Goal: Task Accomplishment & Management: Use online tool/utility

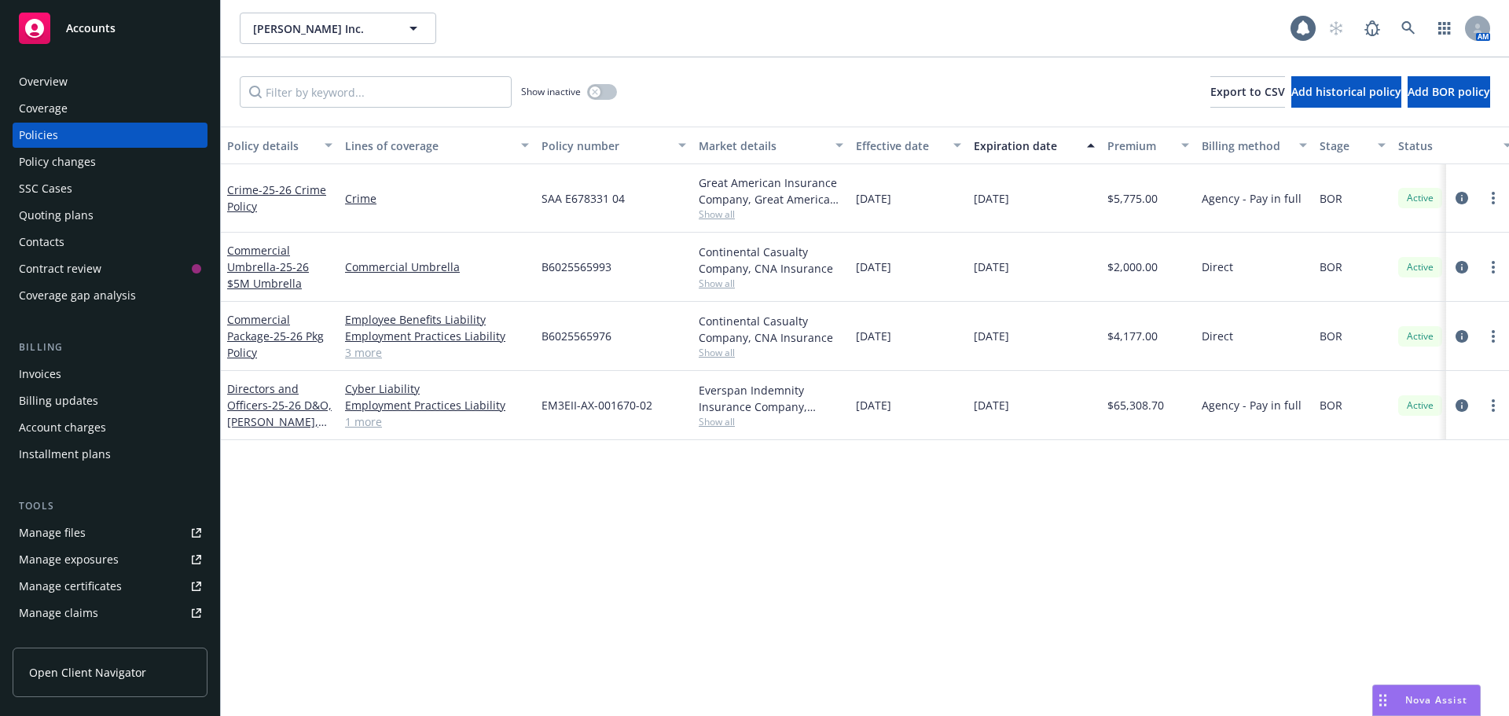
click at [110, 36] on div "Accounts" at bounding box center [110, 28] width 182 height 31
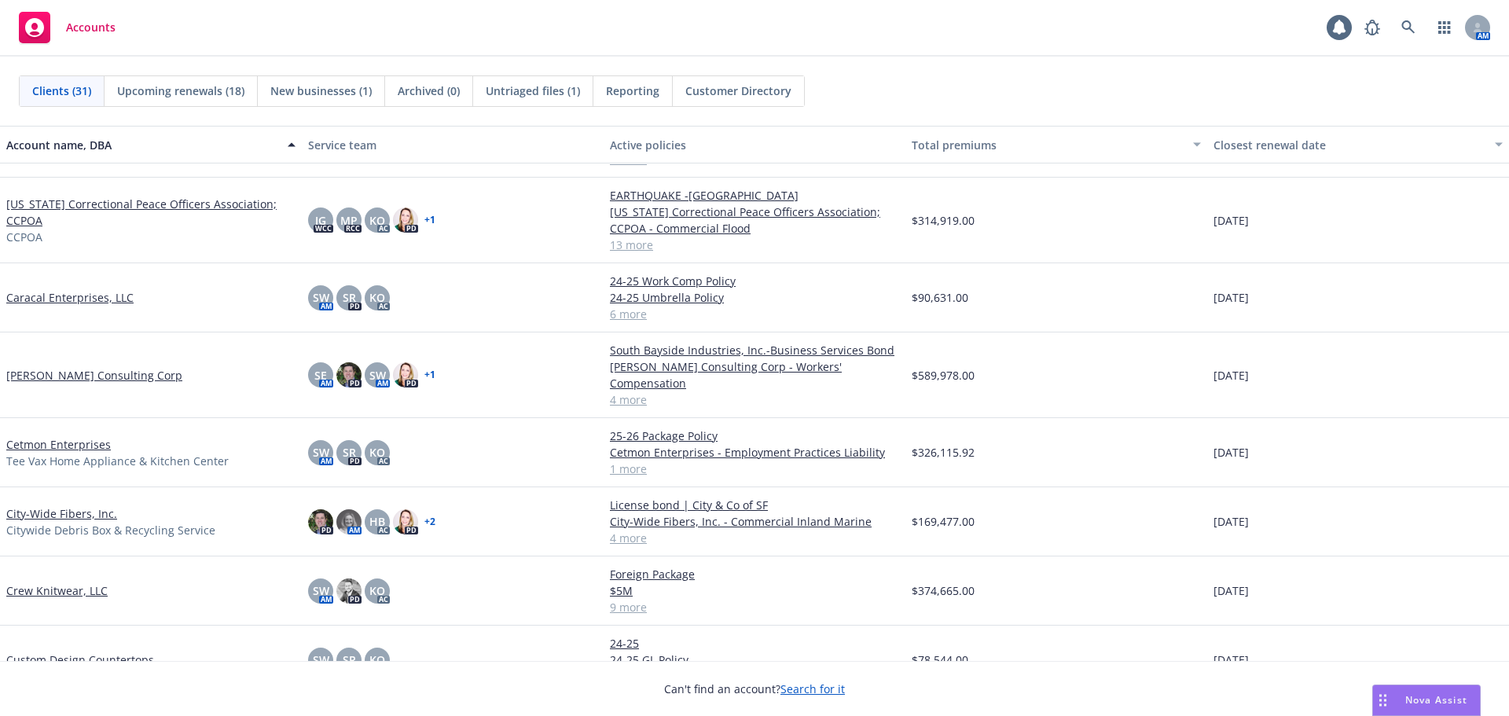
scroll to position [314, 0]
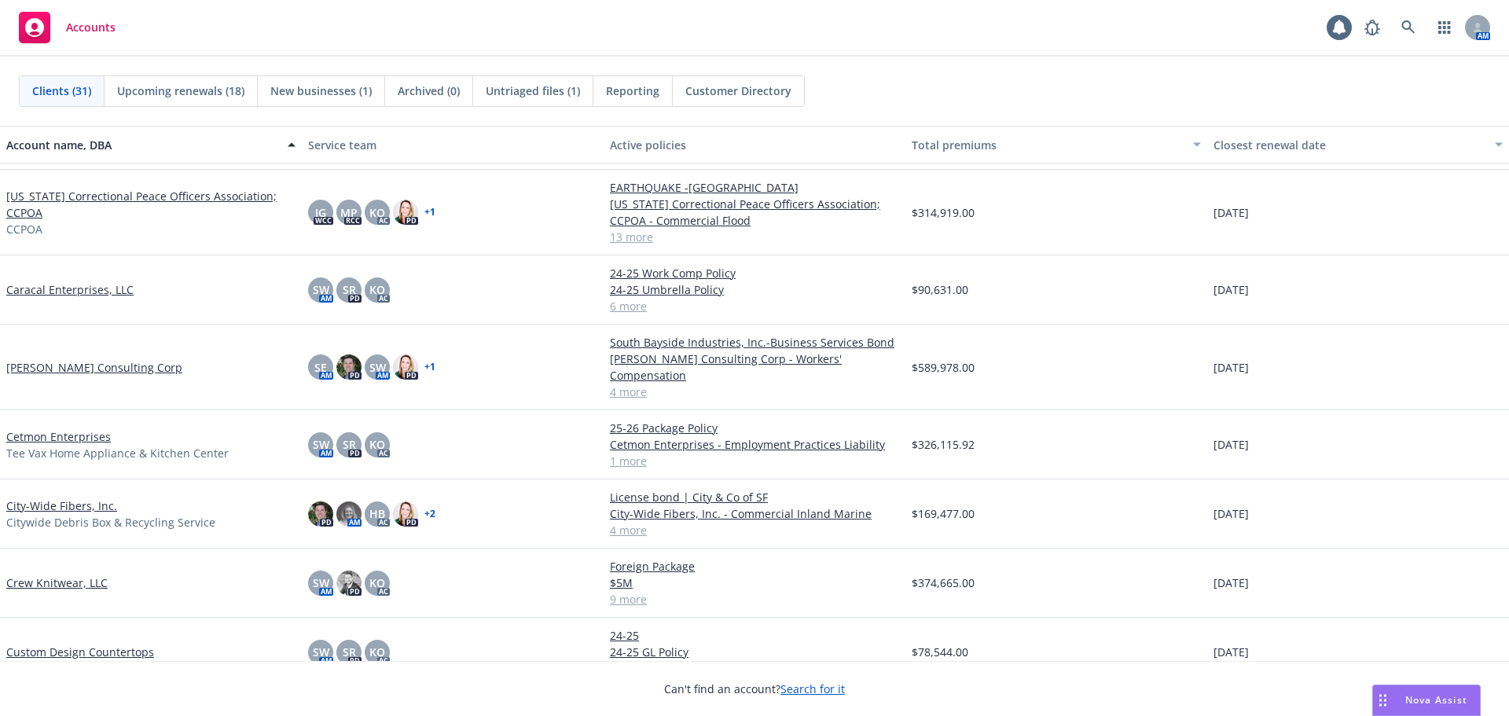
click at [58, 644] on link "Custom Design Countertops" at bounding box center [80, 652] width 148 height 17
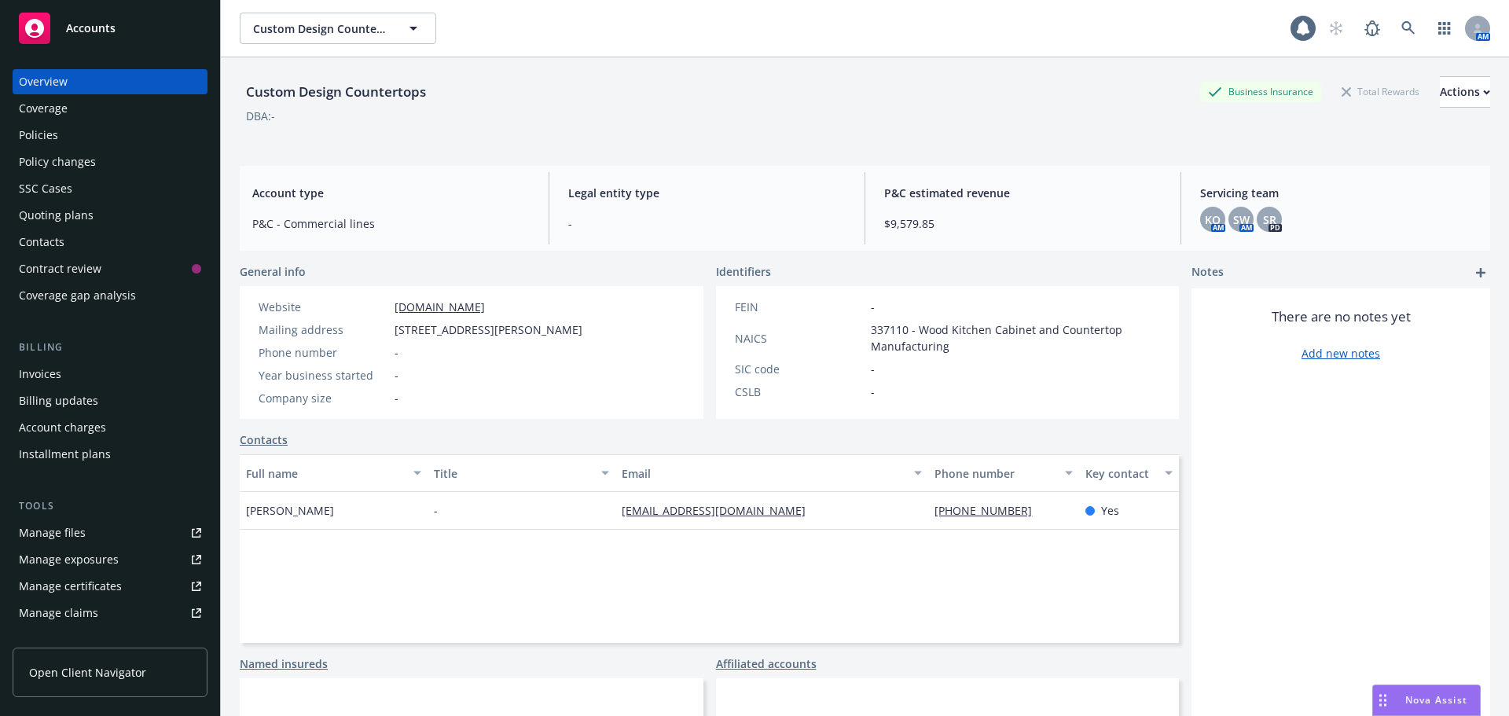
click at [68, 219] on div "Quoting plans" at bounding box center [56, 215] width 75 height 25
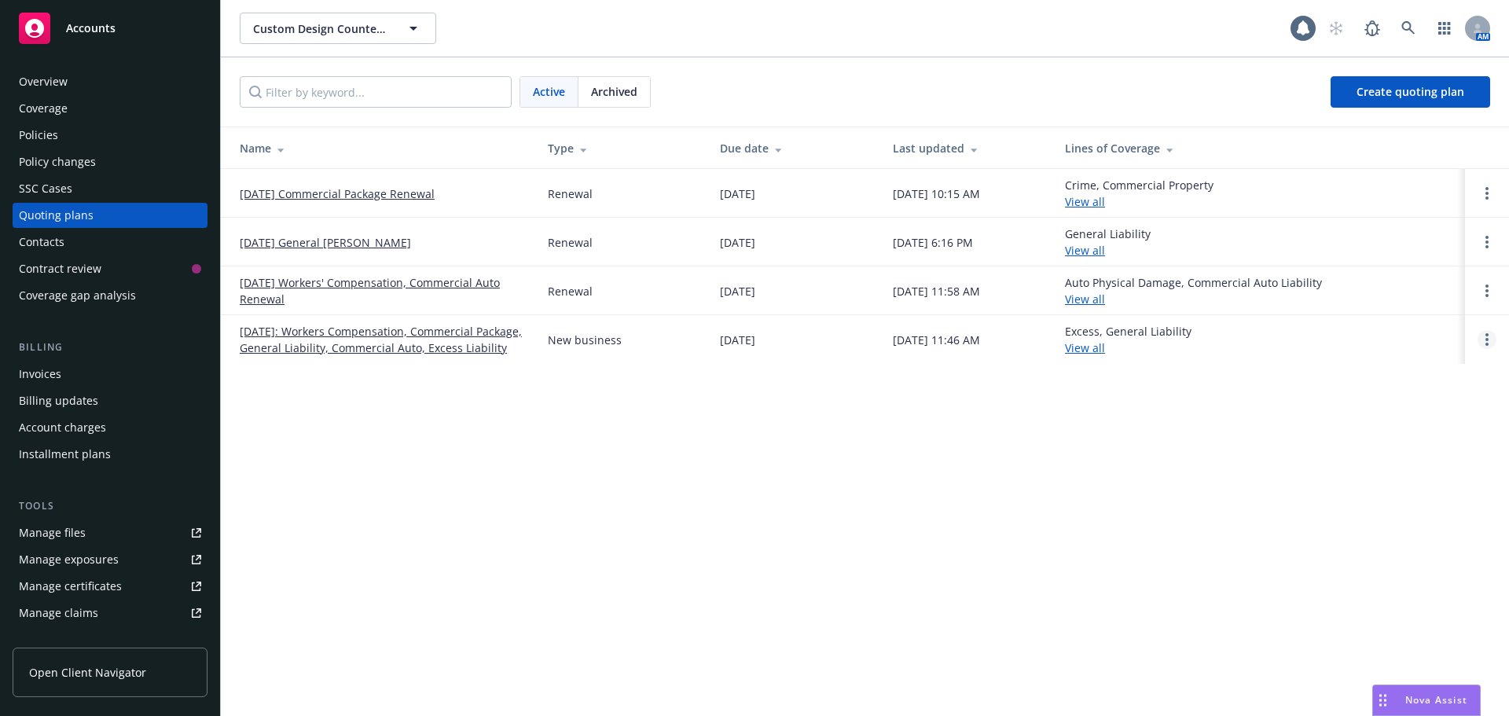
click at [1485, 349] on link "Open options" at bounding box center [1487, 339] width 19 height 19
click at [1383, 336] on span "Archive" at bounding box center [1376, 336] width 77 height 15
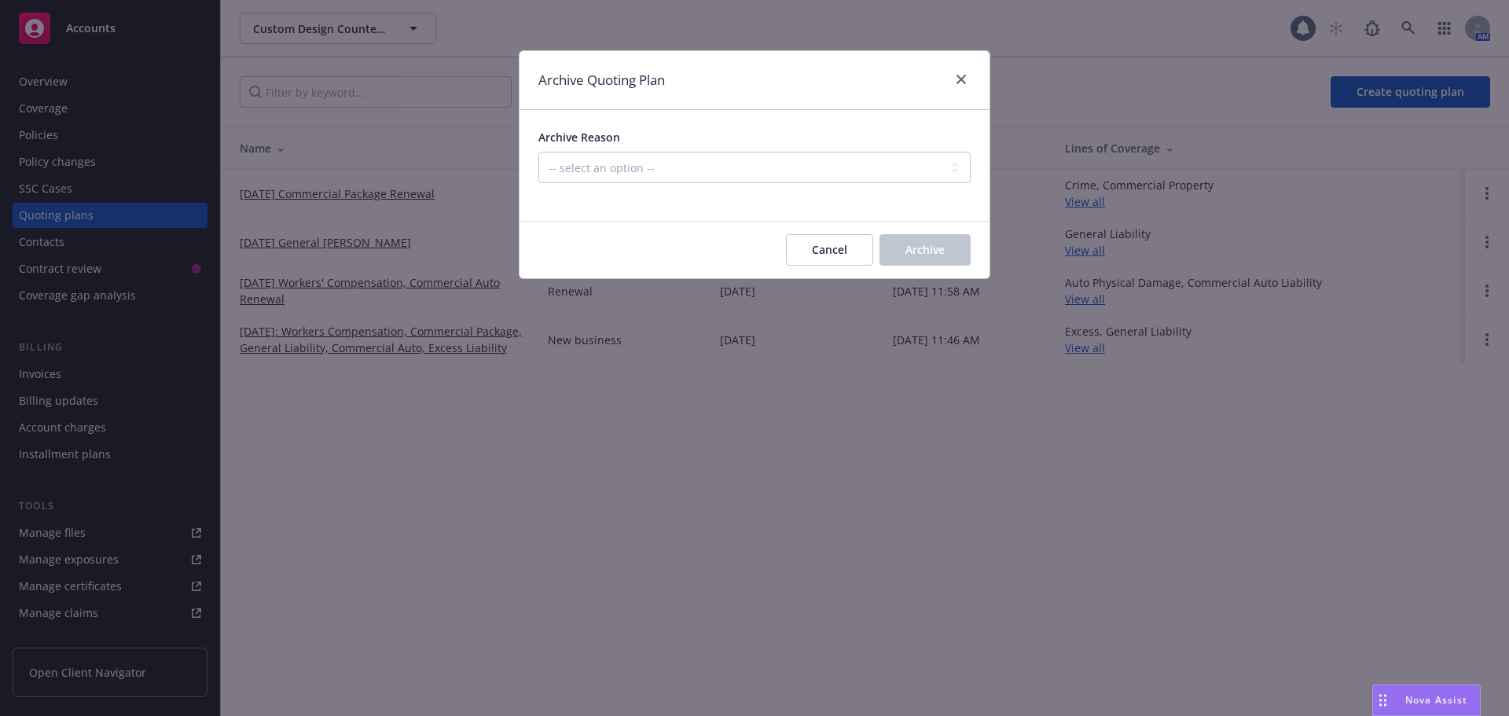
click at [560, 150] on div "Archive Reason -- select an option -- Created by error Duplicate New business o…" at bounding box center [754, 156] width 432 height 54
click at [571, 168] on select "-- select an option -- Created by error Duplicate New business opportunity lost…" at bounding box center [754, 167] width 432 height 31
click at [538, 152] on select "-- select an option -- Created by error Duplicate New business opportunity lost…" at bounding box center [754, 167] width 432 height 31
click at [622, 169] on select "-- select an option -- Created by error Duplicate New business opportunity lost…" at bounding box center [754, 167] width 432 height 31
select select "ARCHIVED_CREATED_IN_ERROR"
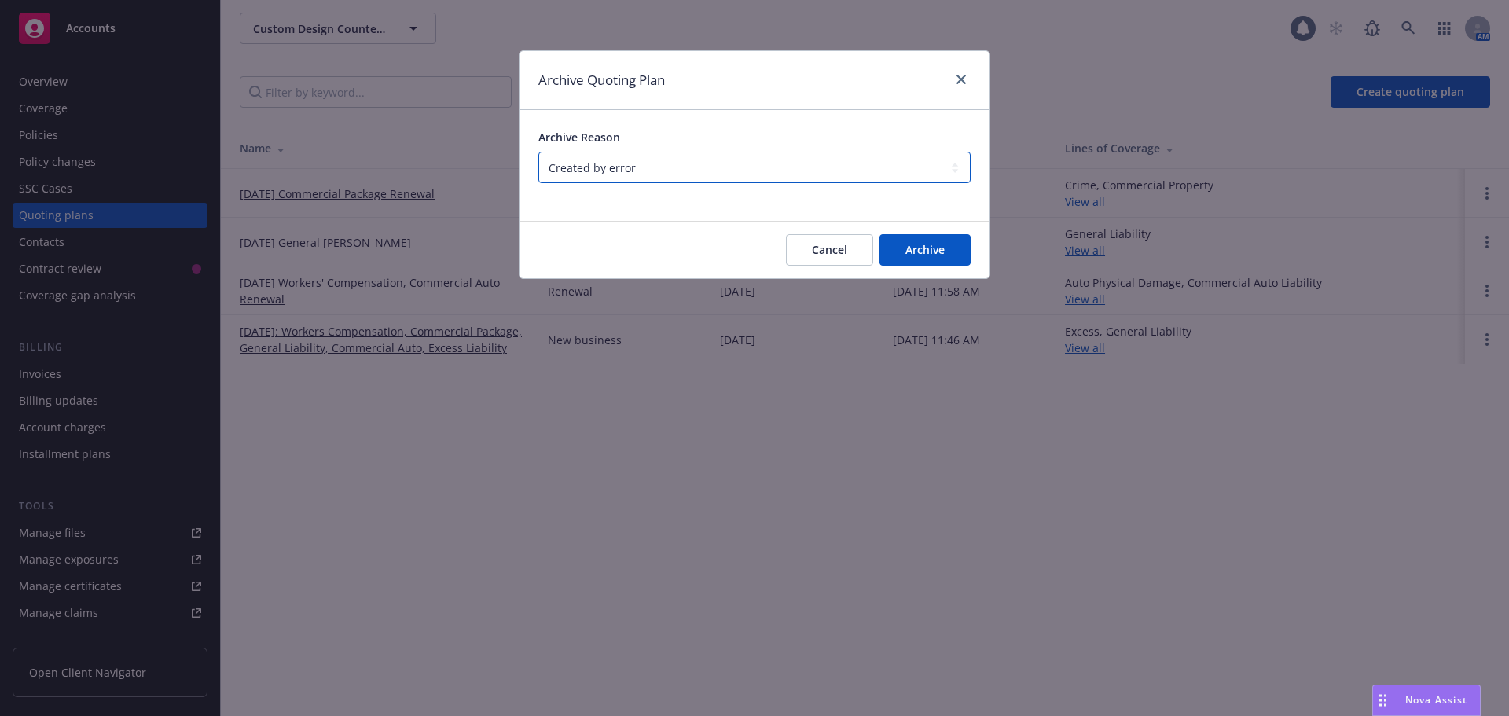
click at [538, 152] on select "-- select an option -- Created by error Duplicate New business opportunity lost…" at bounding box center [754, 167] width 432 height 31
click at [956, 251] on button "Archive" at bounding box center [924, 249] width 91 height 31
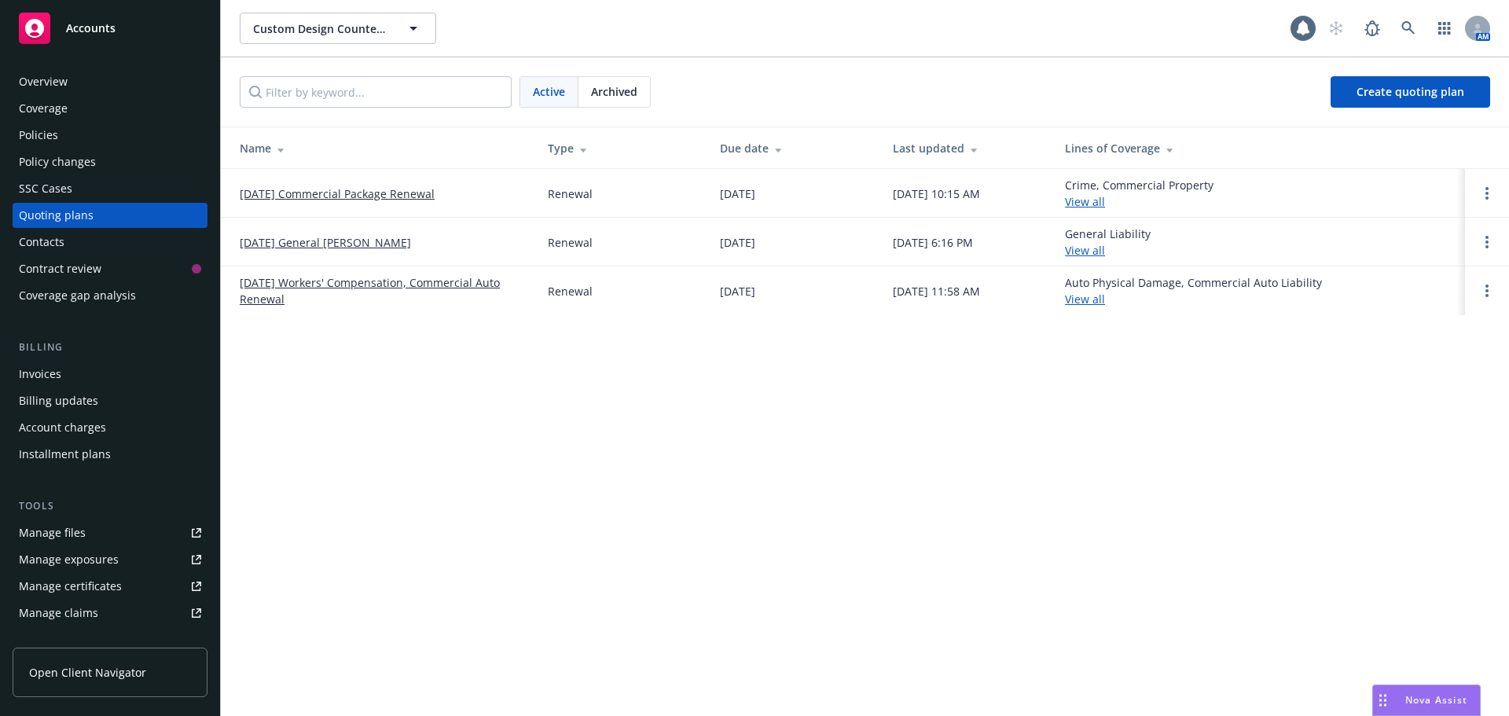
click at [315, 192] on link "[DATE] Commercial Package Renewal" at bounding box center [337, 193] width 195 height 17
click at [306, 240] on link "[DATE] General [PERSON_NAME]" at bounding box center [325, 242] width 171 height 17
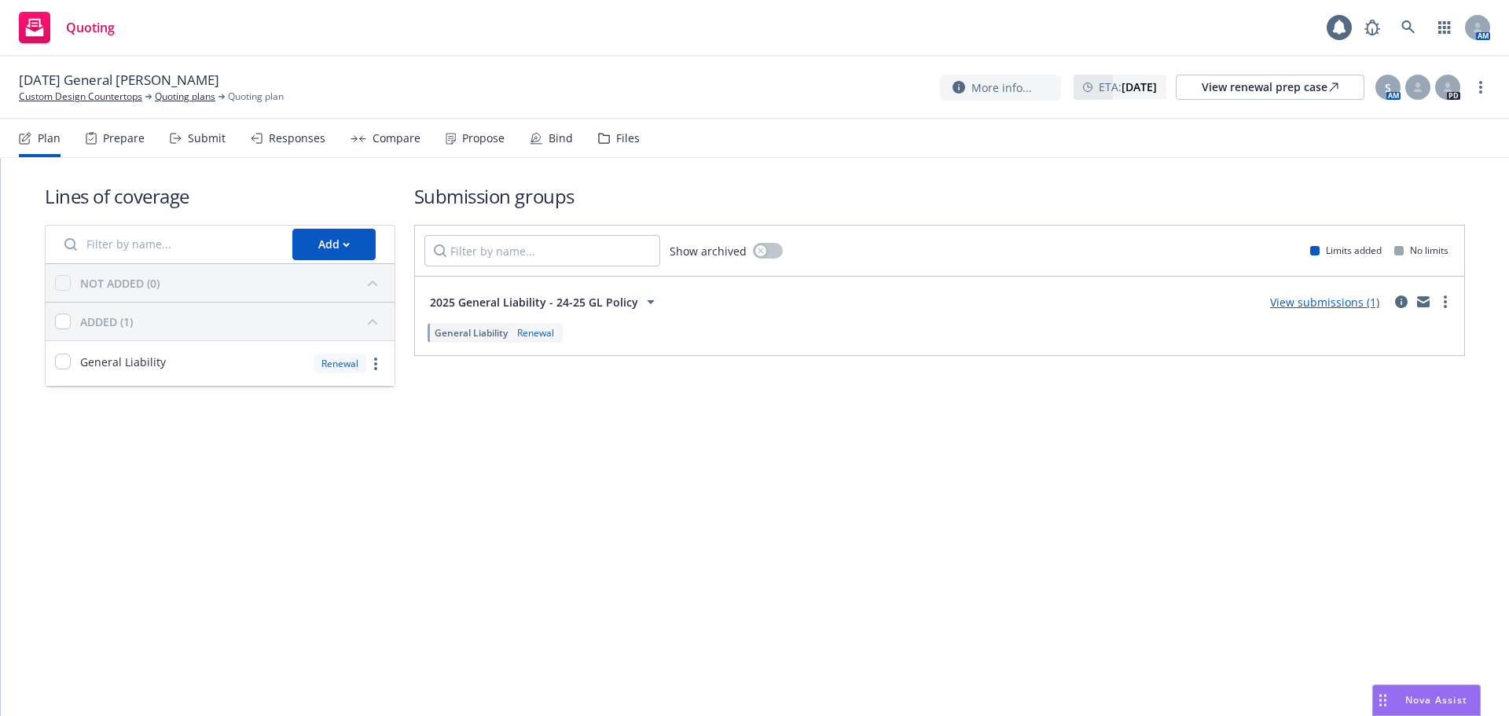
click at [105, 139] on div "Prepare" at bounding box center [124, 138] width 42 height 13
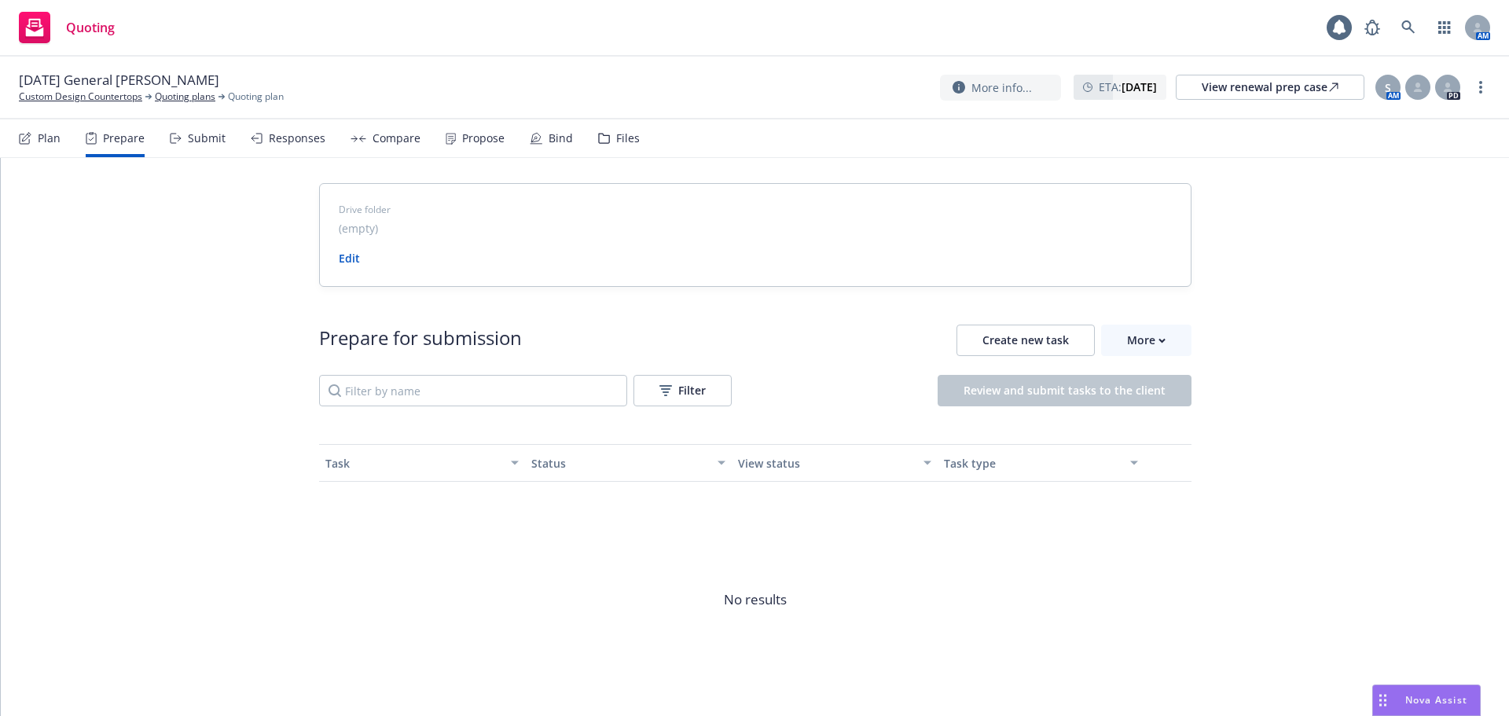
click at [52, 143] on div "Plan" at bounding box center [49, 138] width 23 height 13
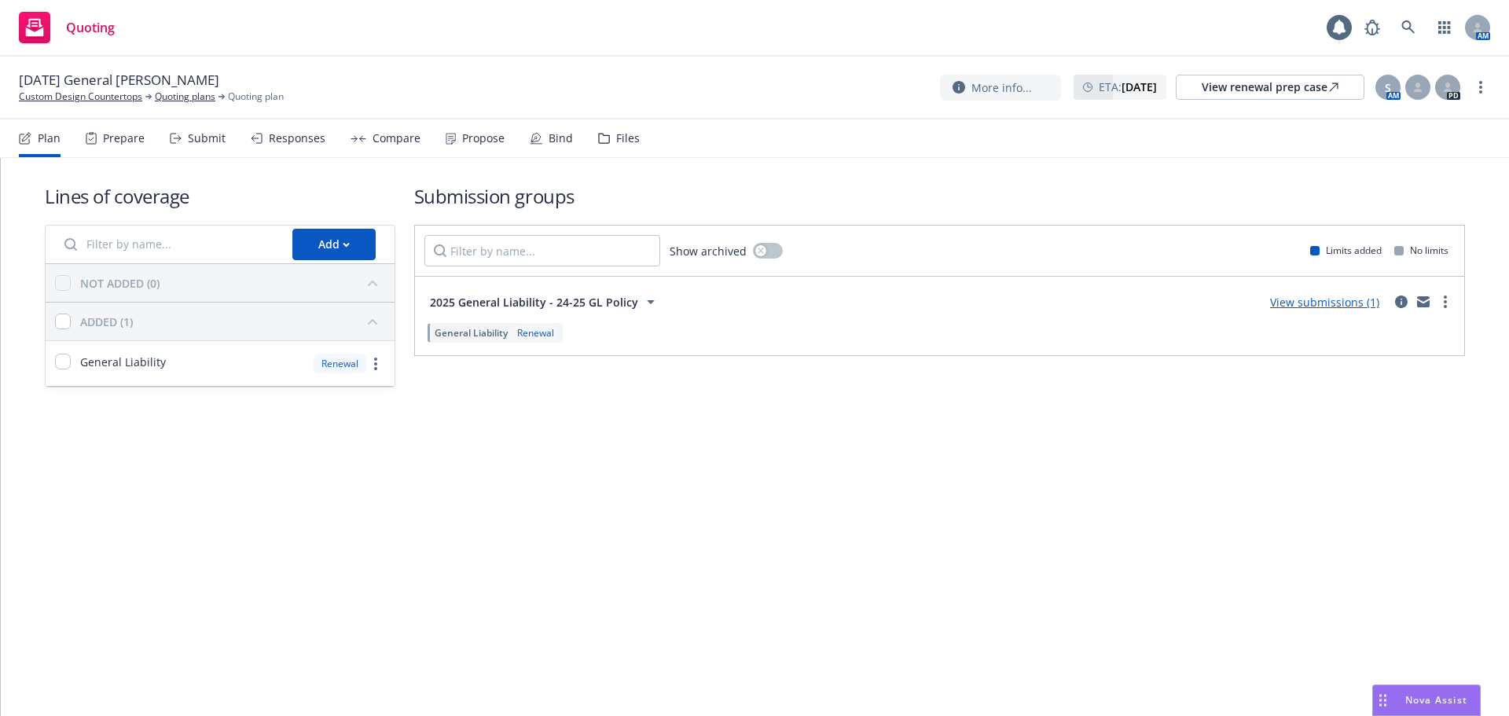
click at [604, 137] on icon at bounding box center [604, 138] width 10 height 9
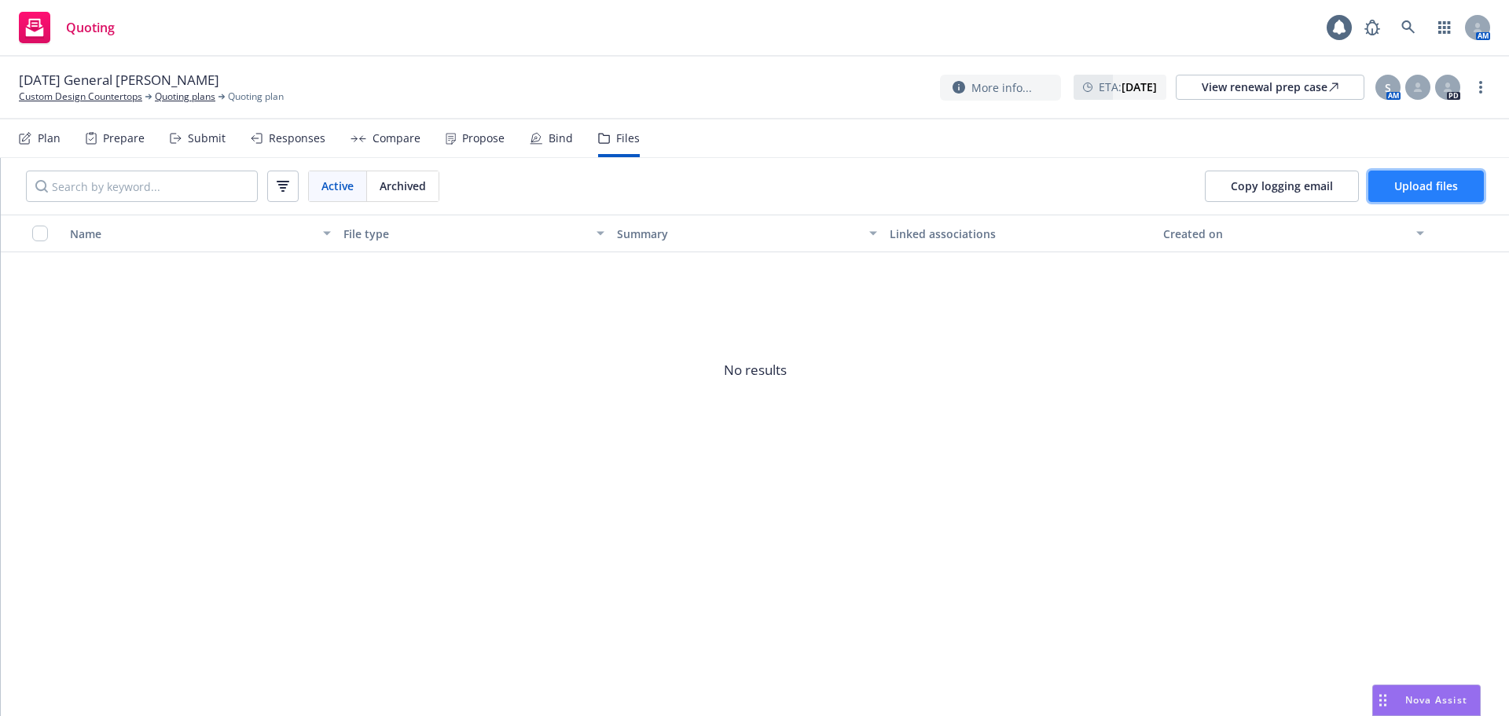
click at [1425, 185] on span "Upload files" at bounding box center [1426, 185] width 64 height 15
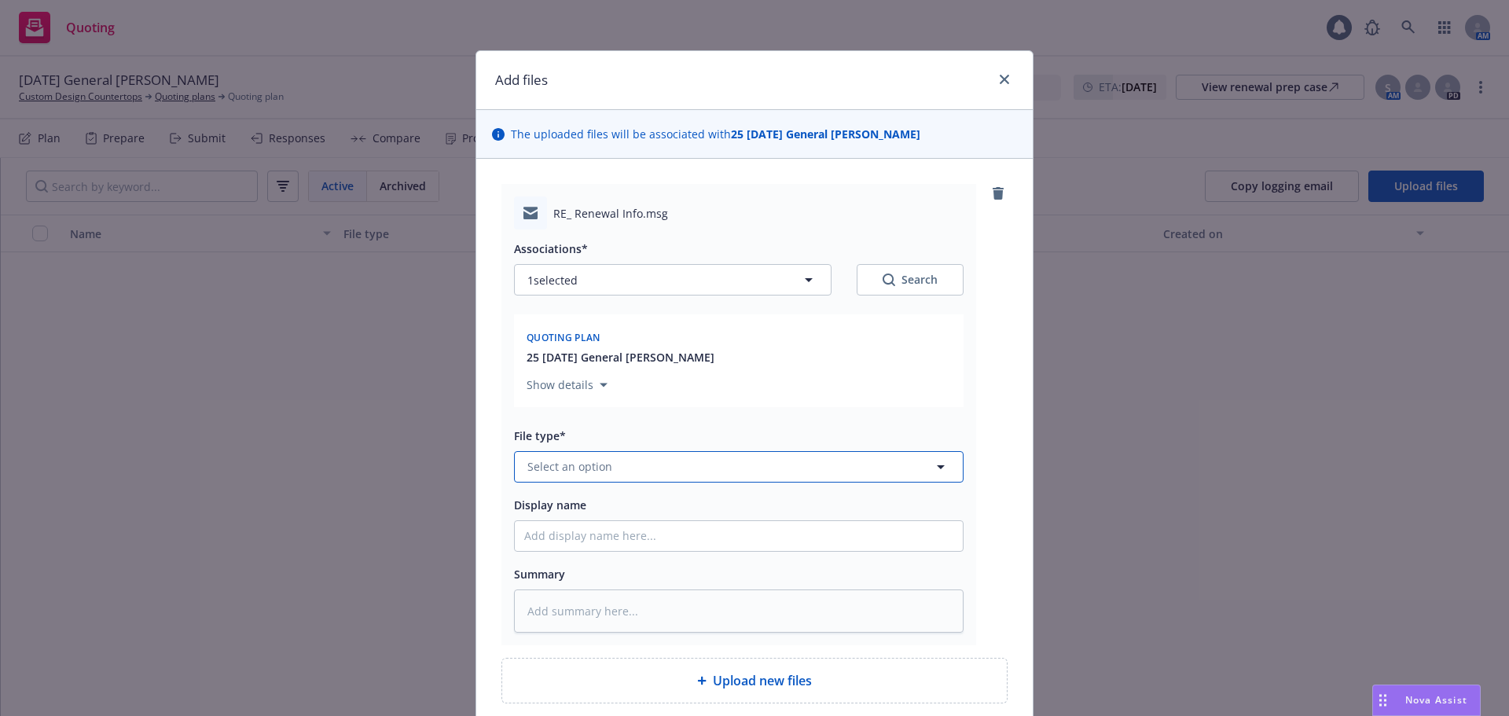
click at [637, 475] on button "Select an option" at bounding box center [739, 466] width 450 height 31
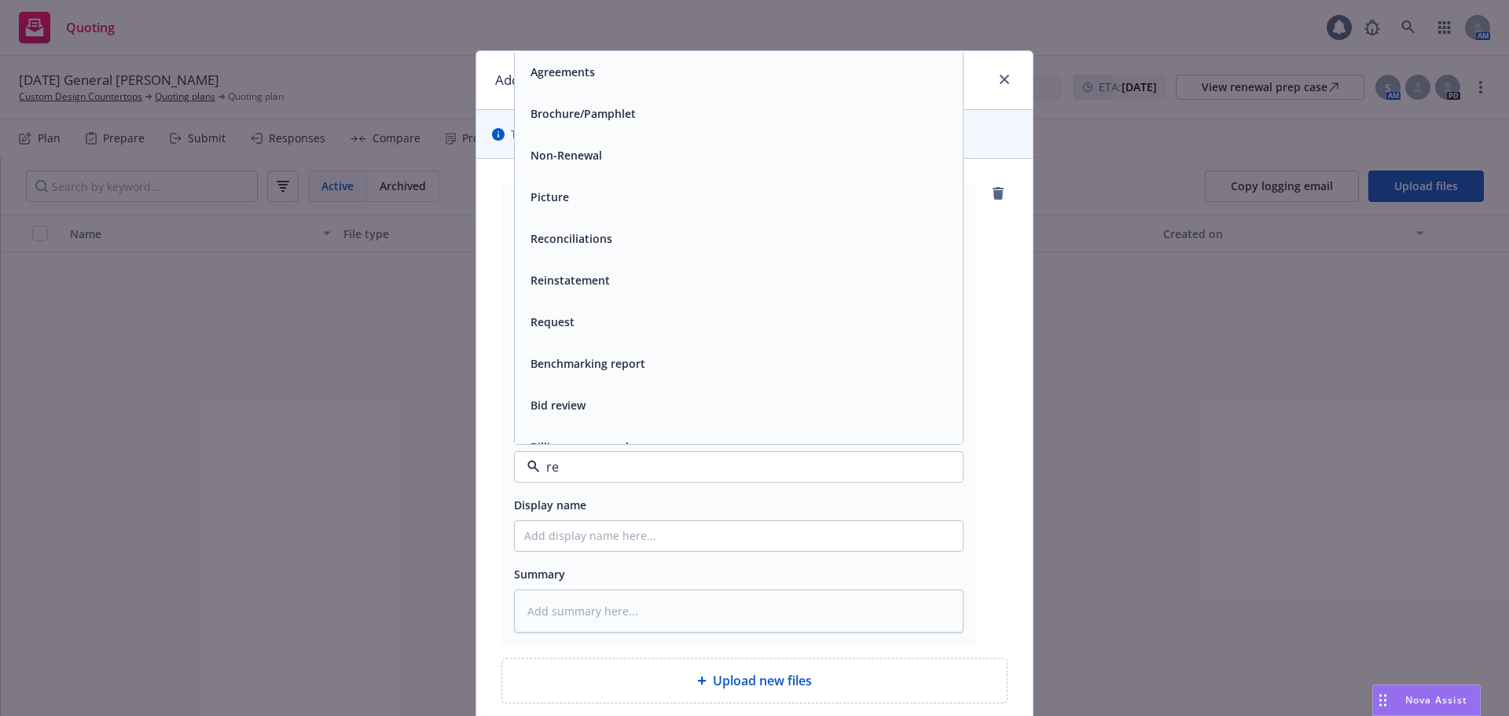
type input "ren"
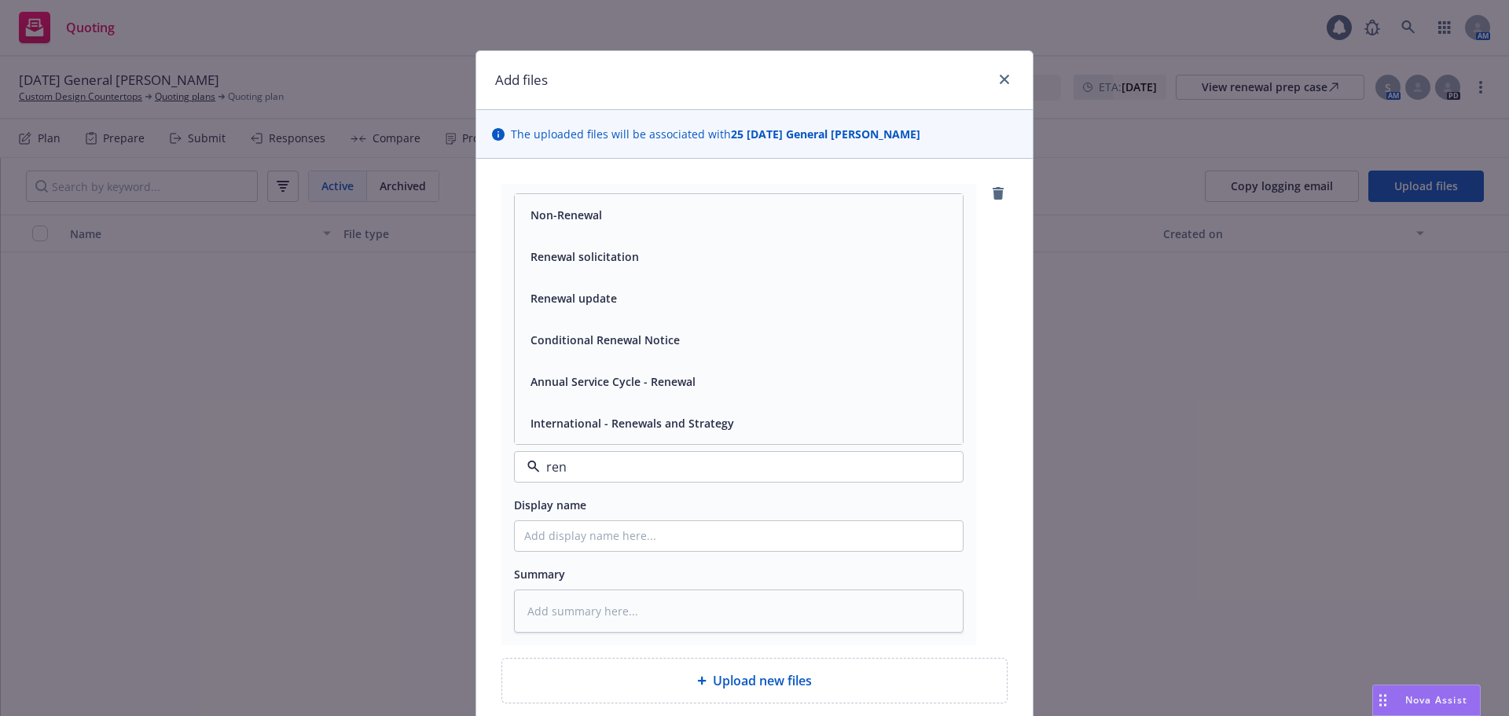
click at [600, 269] on div "Renewal solicitation" at bounding box center [739, 257] width 448 height 42
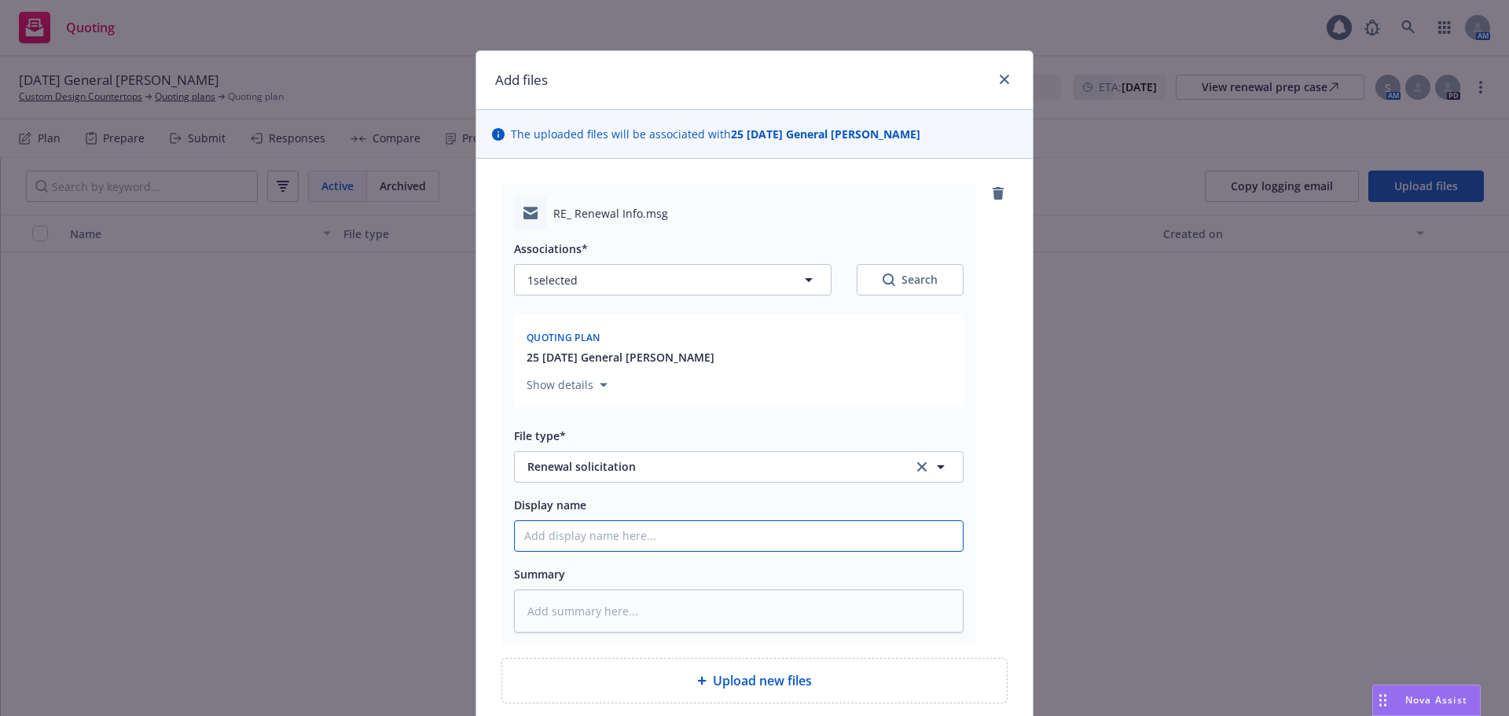
click at [578, 542] on input "Display name" at bounding box center [739, 536] width 448 height 30
type textarea "x"
type input "E"
type textarea "x"
type input "EM"
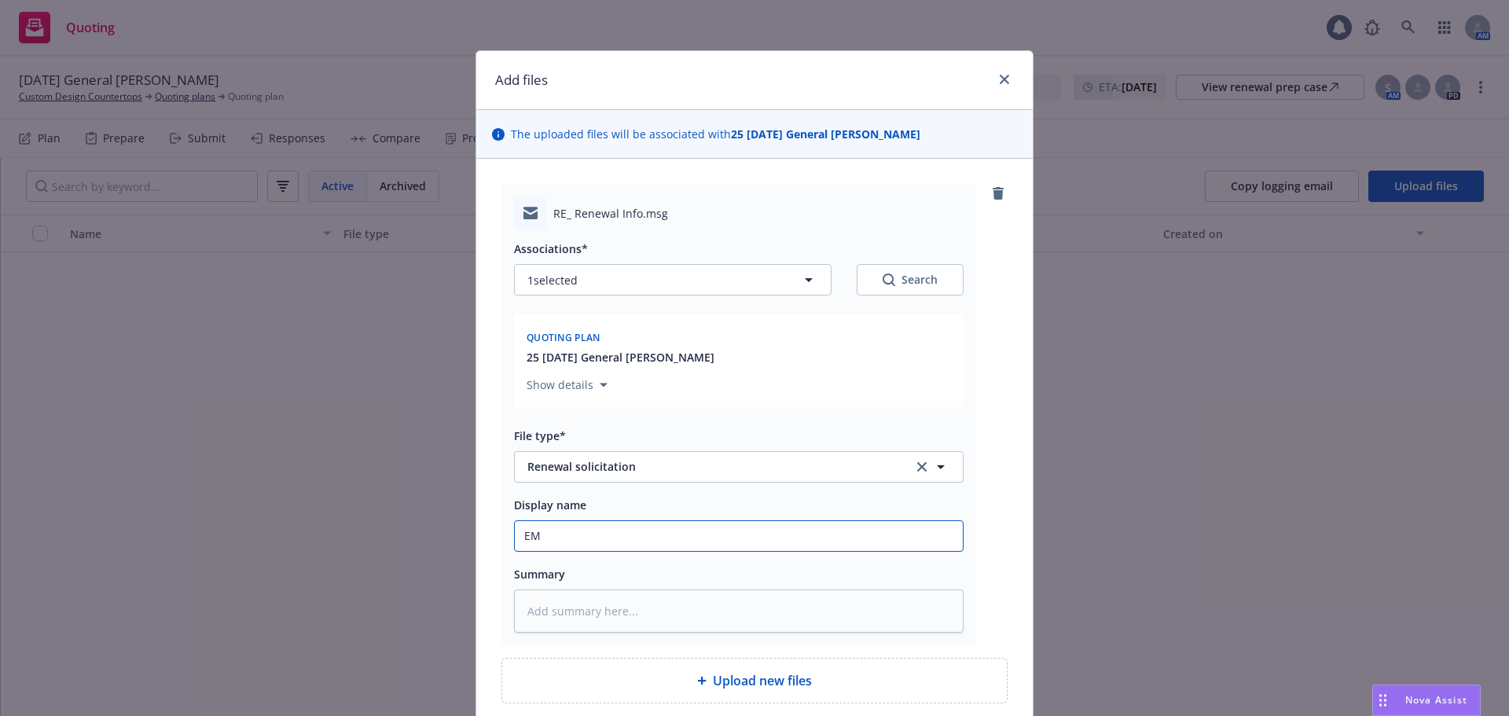
type textarea "x"
type input "EML"
type textarea "x"
type input "EMLD"
type textarea "x"
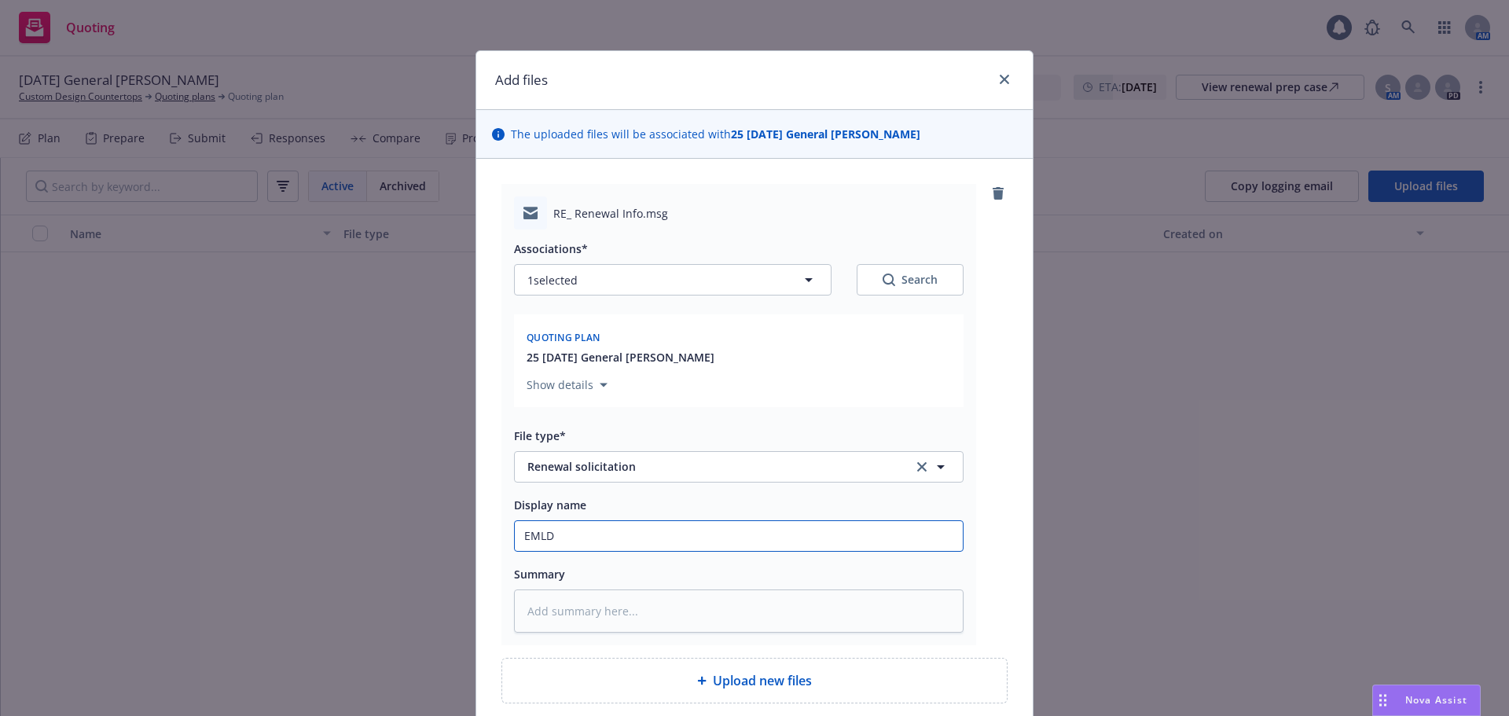
type input "EMLD R"
type textarea "x"
type input "EMLD Ren"
type textarea "x"
type input "EMLD Renea"
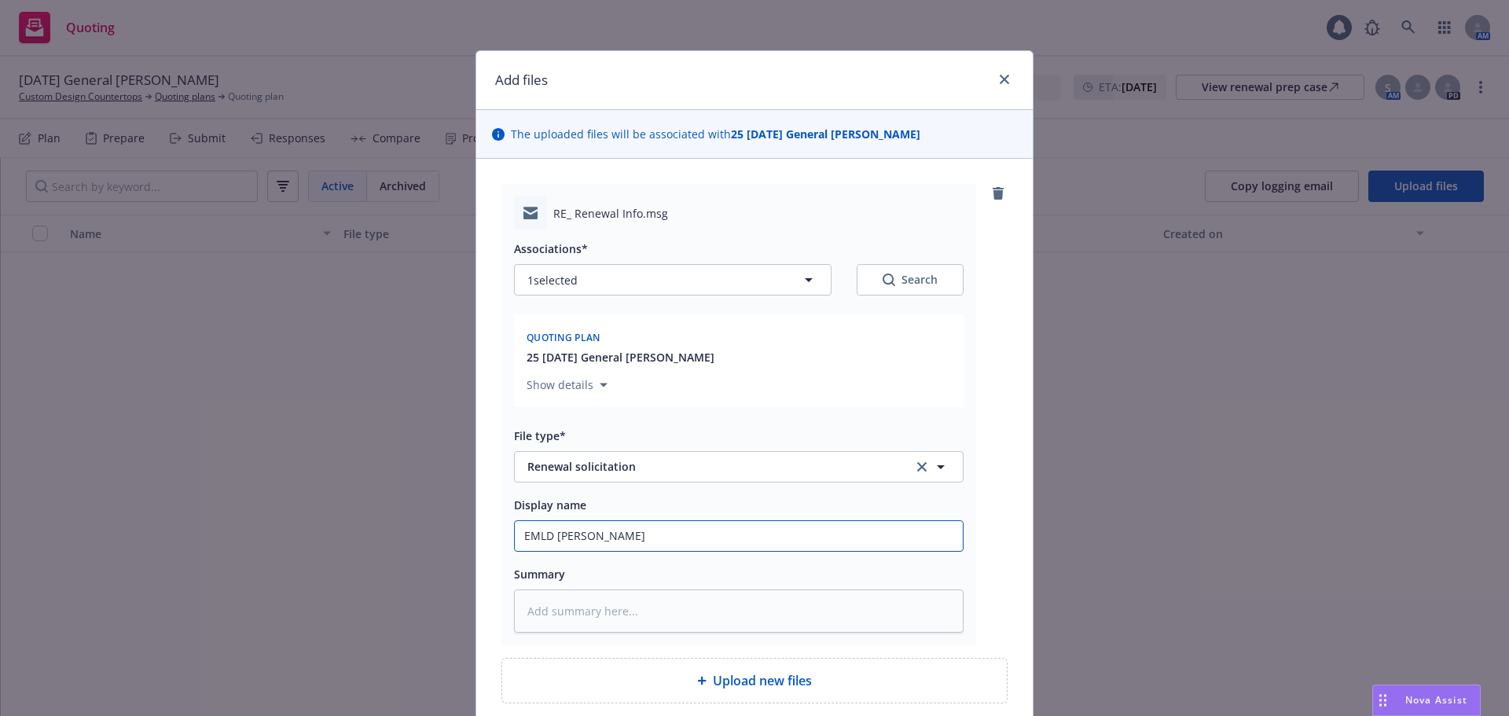
type textarea "x"
type input "EMLD Reneaw"
type textarea "x"
type input "EMLD Reneawl"
type textarea "x"
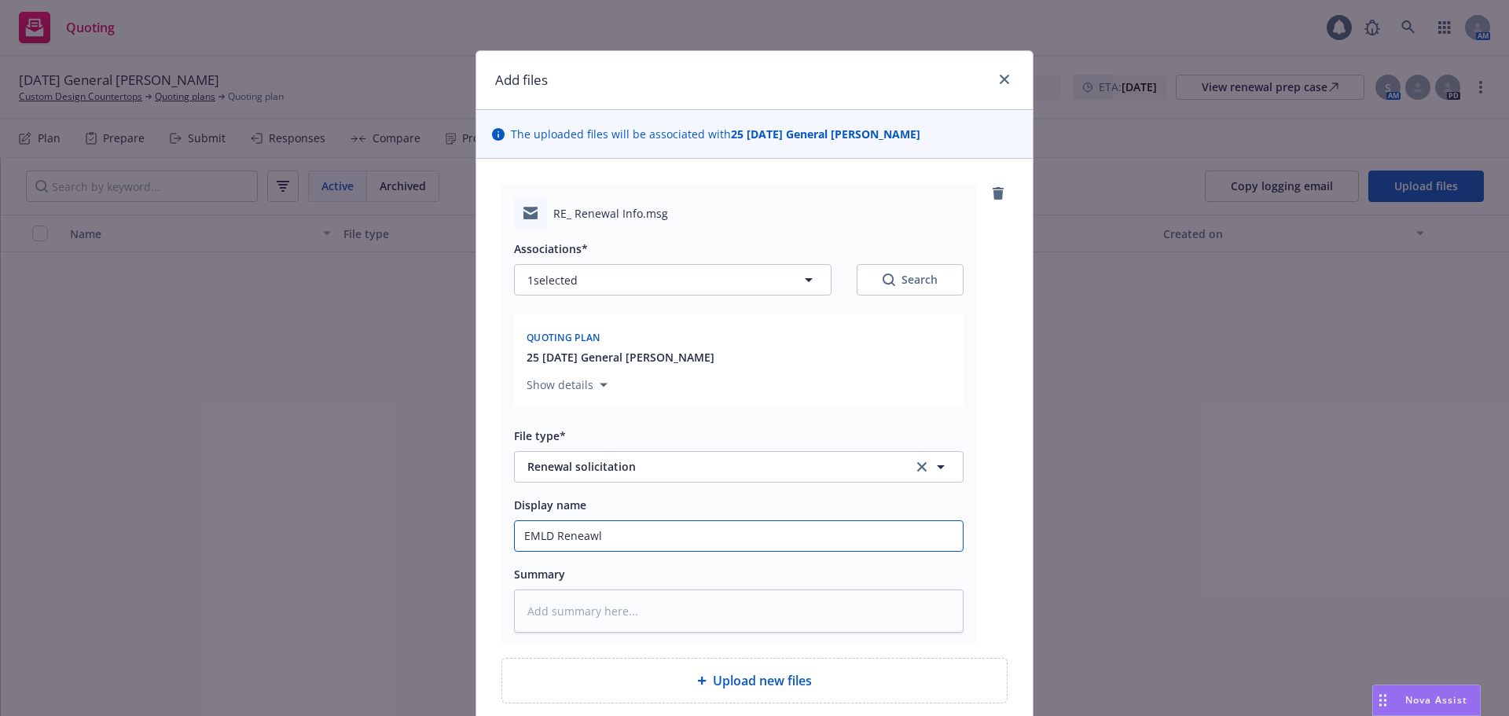
type input "EMLD Reneawl"
type textarea "x"
type input "EMLD Reneawl U"
type textarea "x"
type input "EMLD Reneawl"
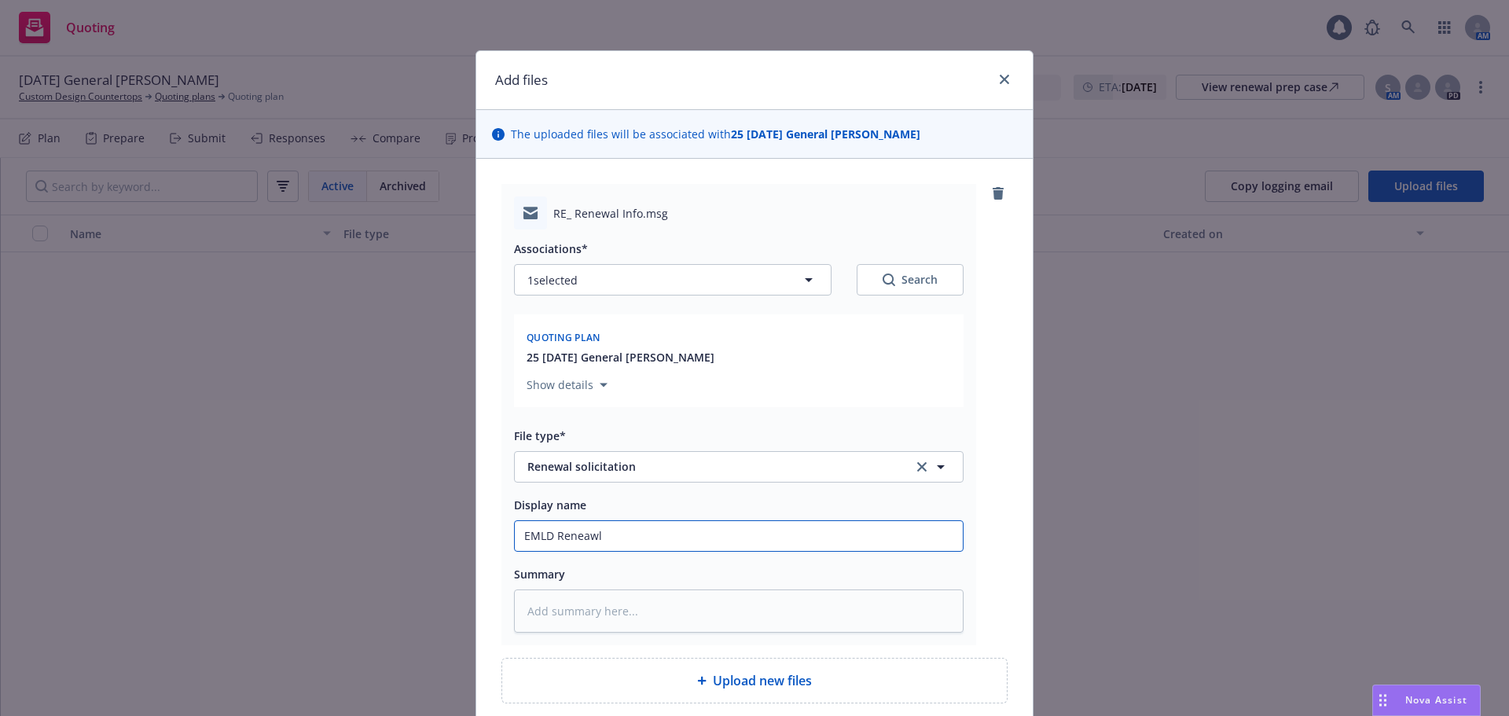
type textarea "x"
type input "EMLD Reneawl"
type textarea "x"
type input "EMLD Reneaw"
type textarea "x"
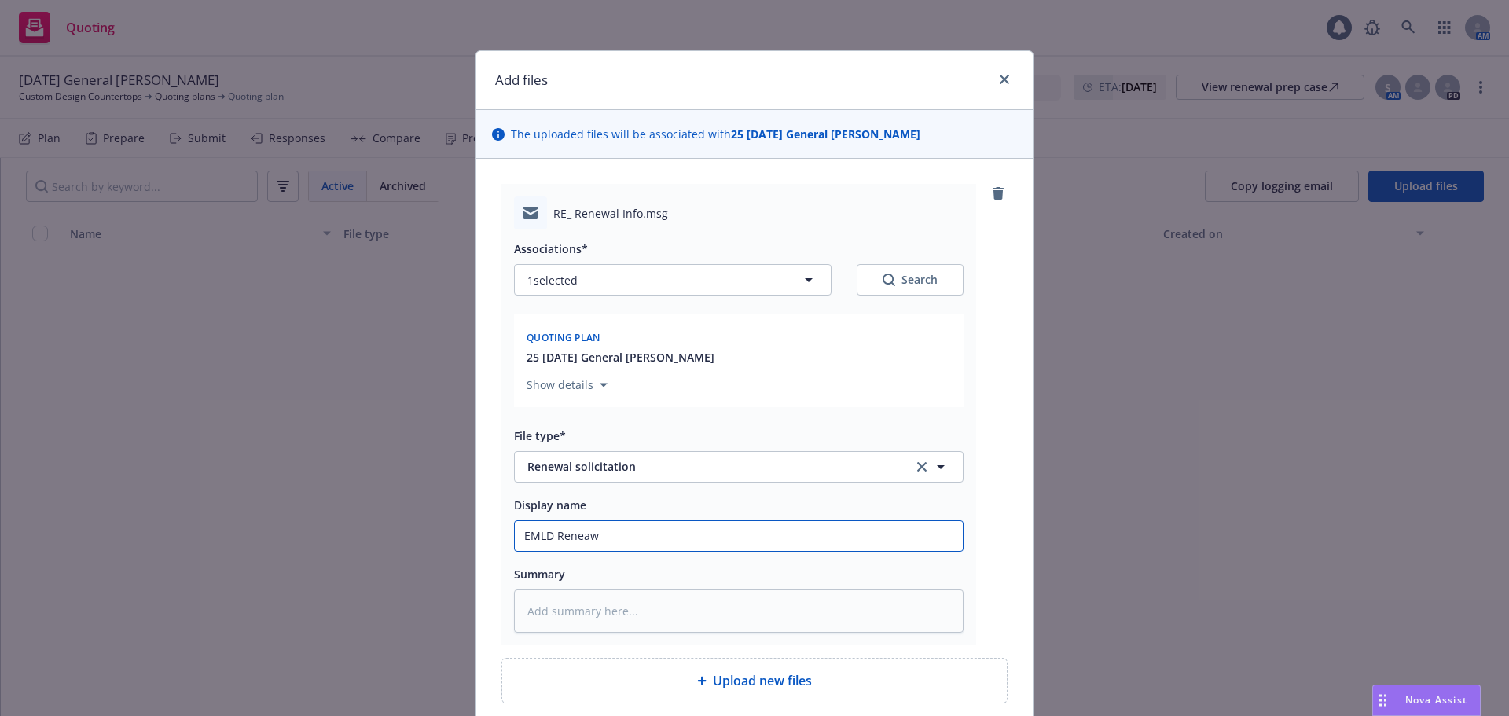
type input "EMLD Renea"
type textarea "x"
type input "EMLD Rene"
type textarea "x"
type input "EMLD Renewa"
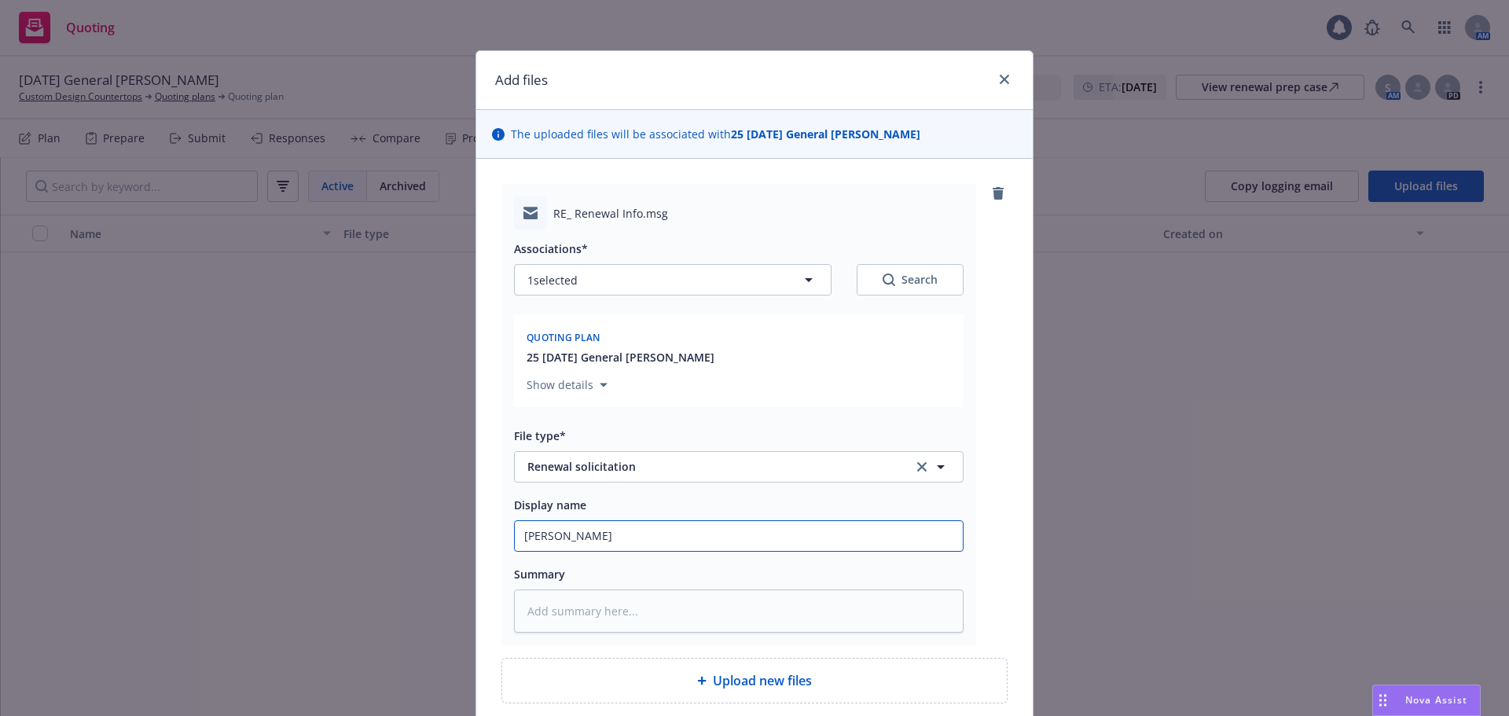
type textarea "x"
type input "EMLD Renewal"
type textarea "x"
type input "EMLD Renewal"
type textarea "x"
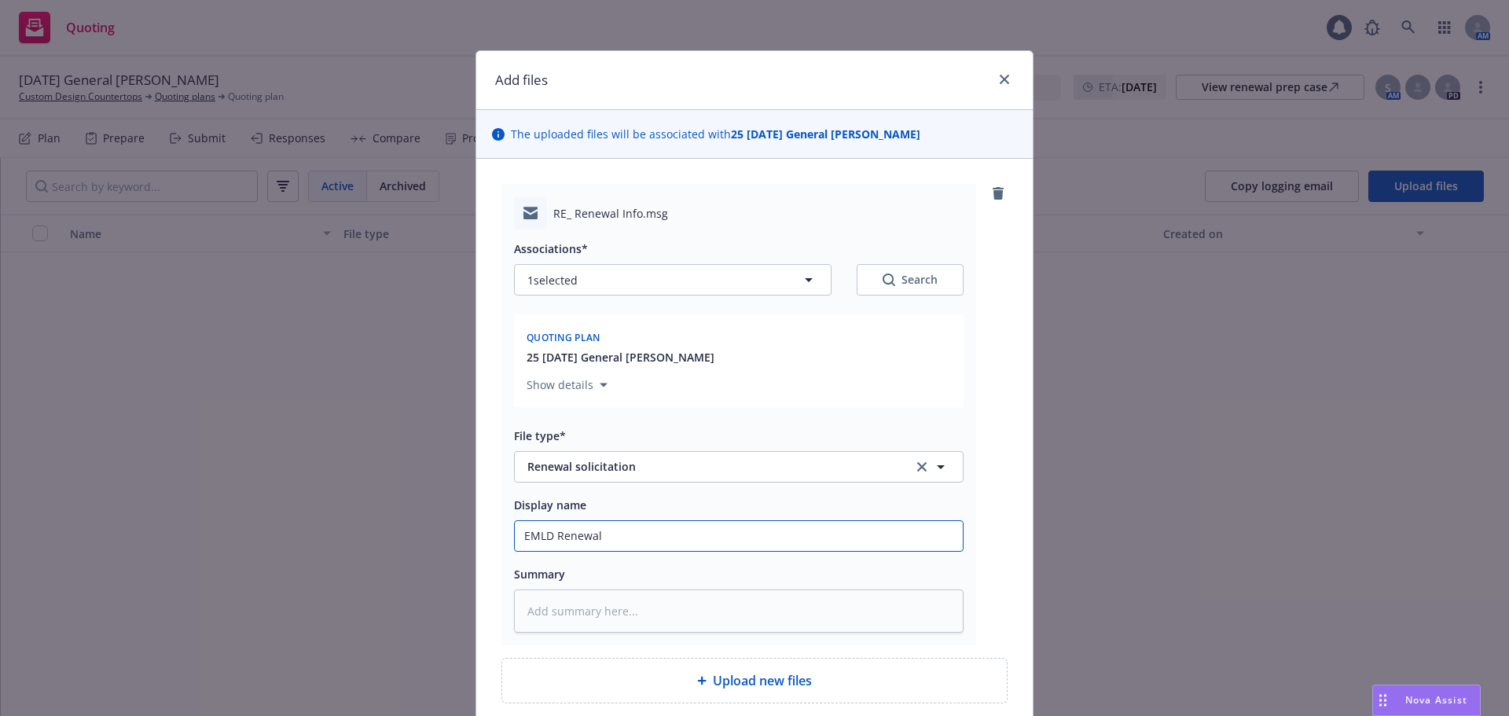
type input "EMLD Renewal U"
type textarea "x"
type input "EMLD Renewal Up"
type textarea "x"
type input "EMLD Renewal Upd"
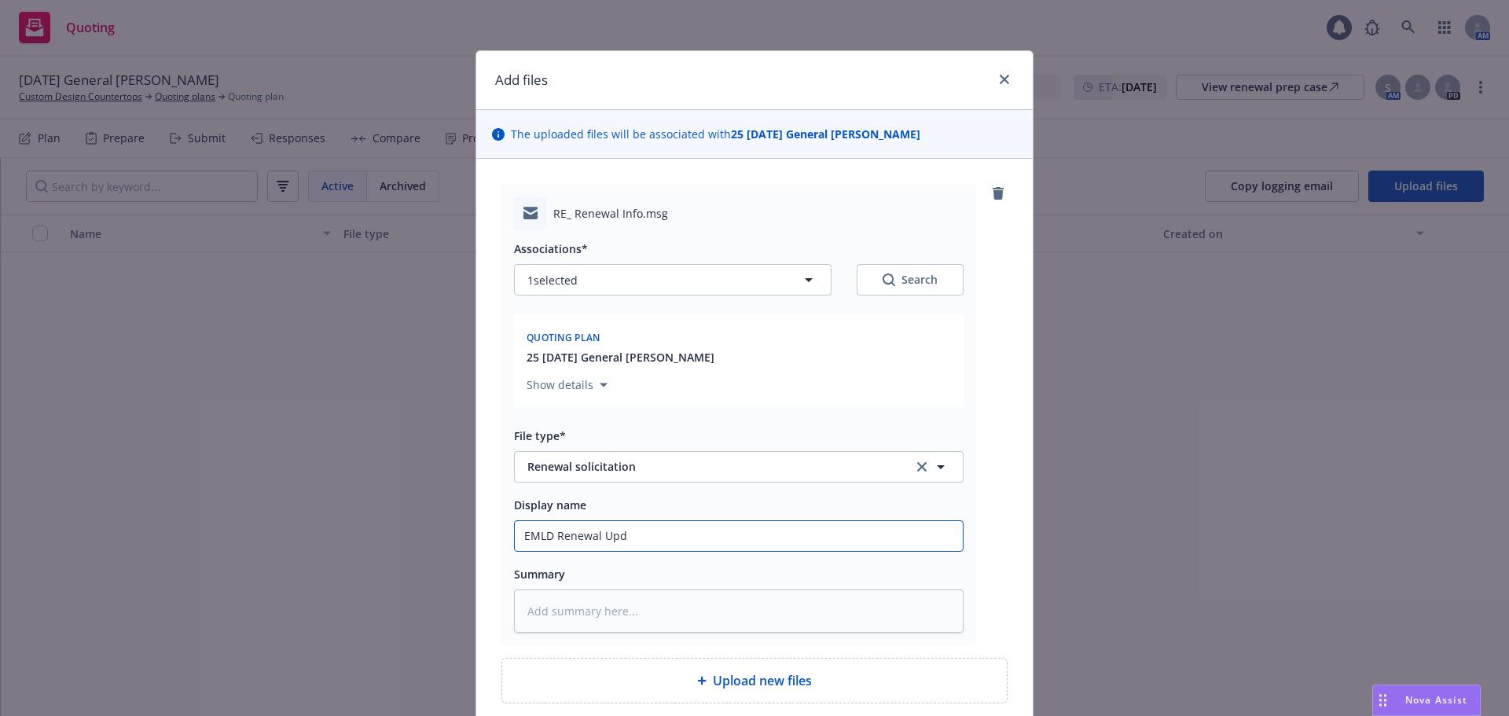
type textarea "x"
type input "EMLD Renewal Upda"
type textarea "x"
type input "EMLD Renewal Update"
type textarea "x"
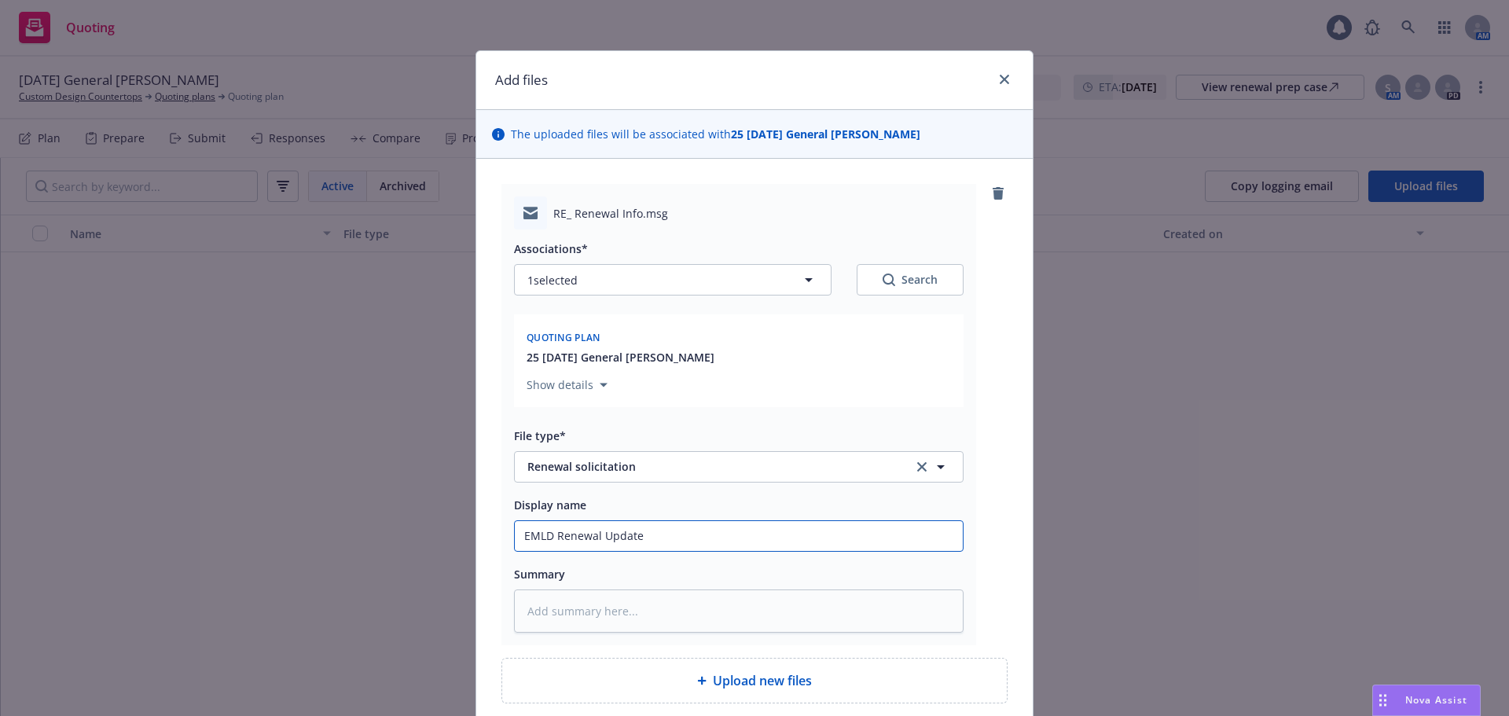
type input "EMLD Renewal Update"
type textarea "x"
type input "EMLD Renewal Update R"
type textarea "x"
type input "EMLD Renewal Update Re"
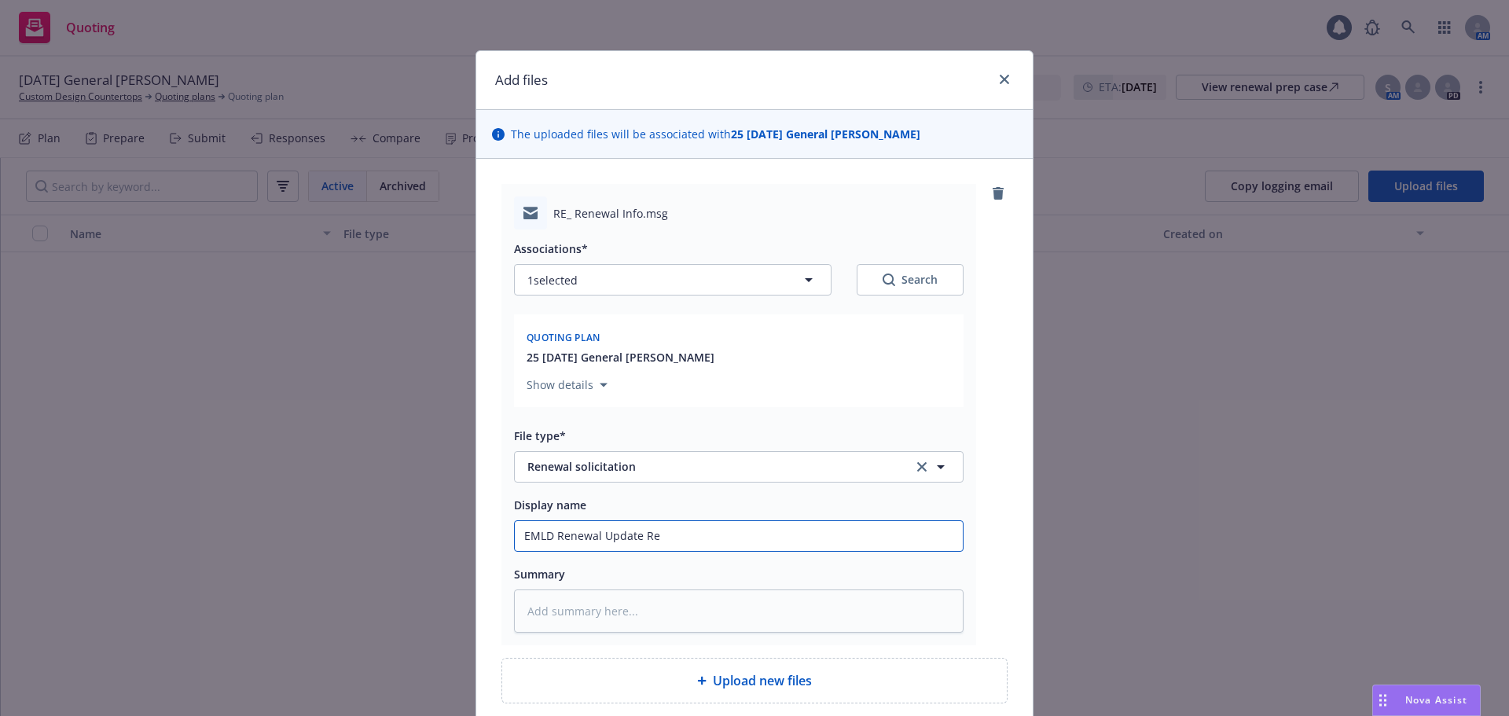
type textarea "x"
type input "EMLD Renewal Update Req"
type textarea "x"
type input "EMLD Renewal Update Reqt"
type textarea "x"
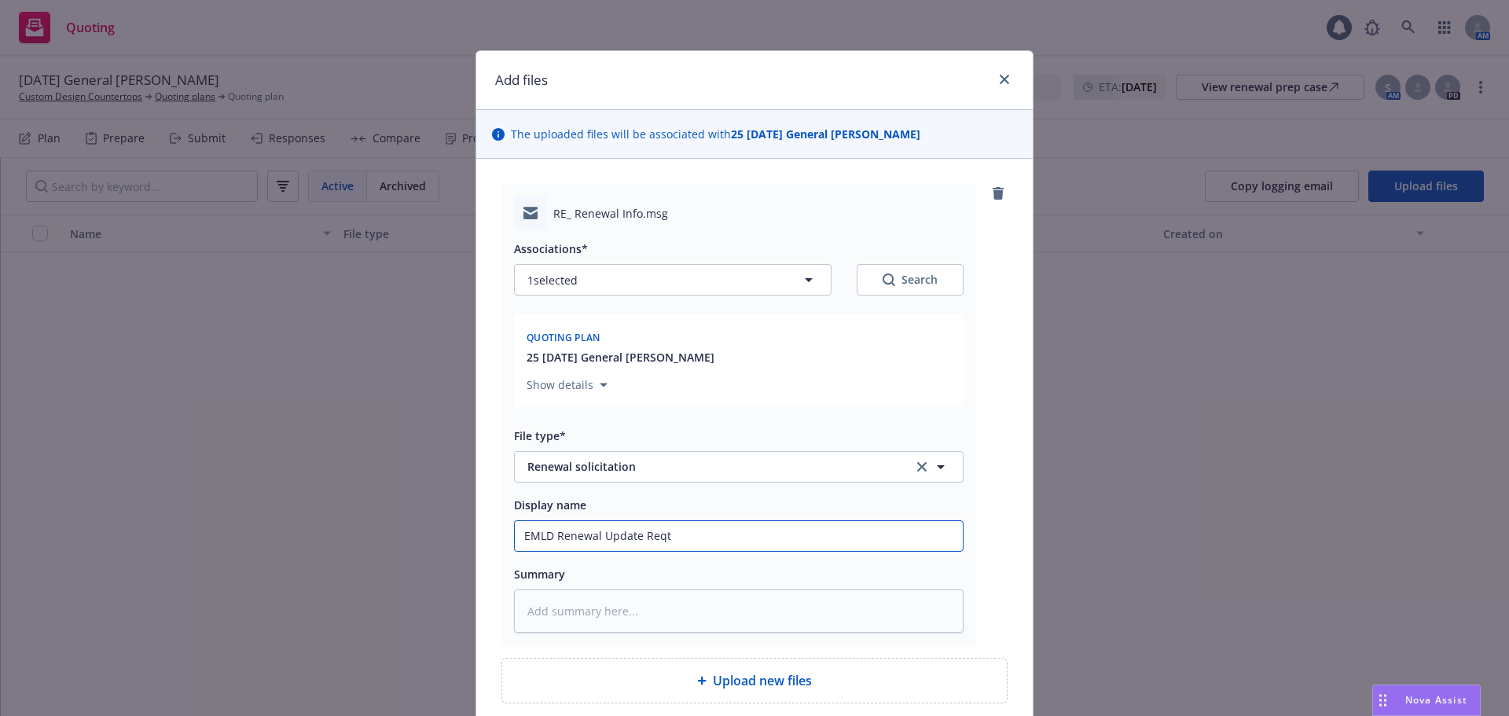
type input "EMLD Renewal Update Reqt"
type textarea "x"
type input "EMLD Renewal Update Reqt t"
type textarea "x"
type input "EMLD Renewal Update Reqt to"
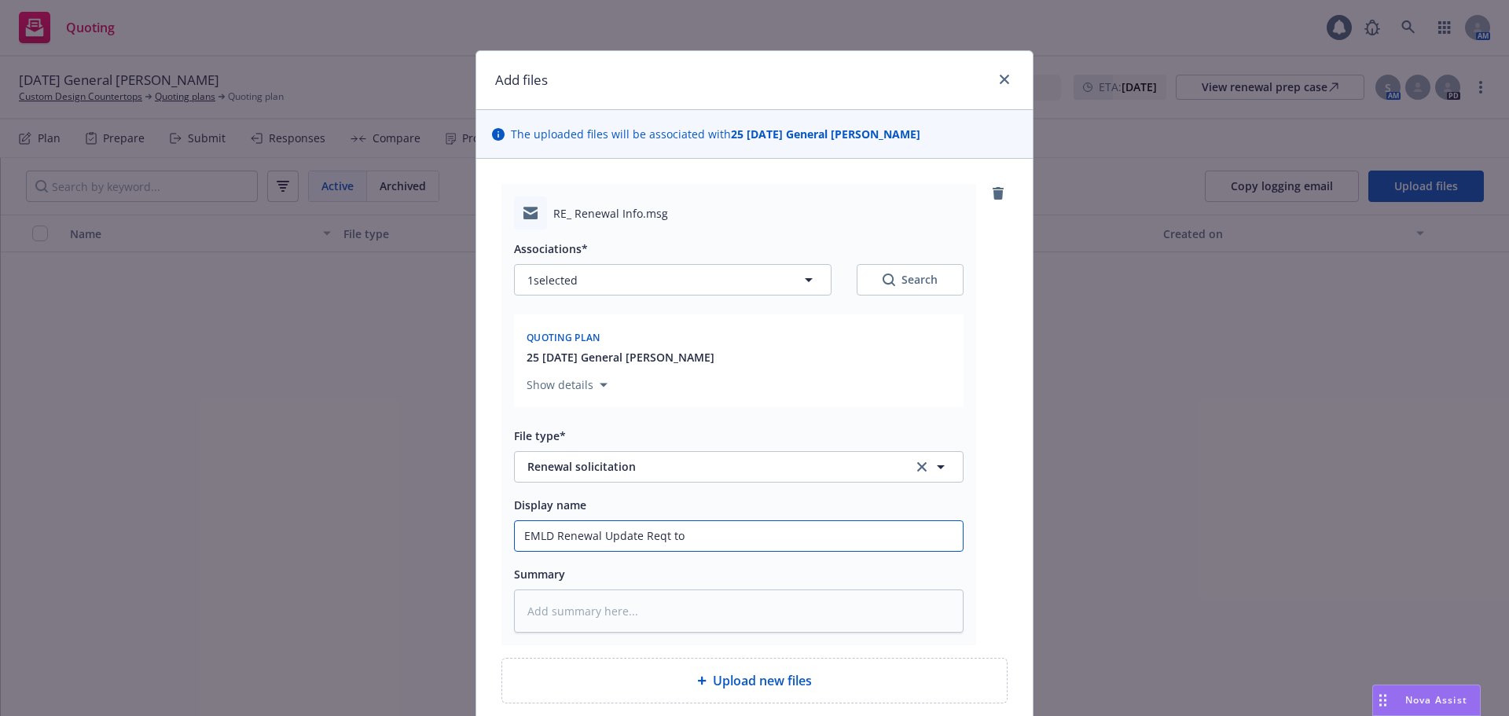
type textarea "x"
type input "EMLD Renewal Update Reqt to"
type textarea "x"
type input "EMLD Renewal Update Reqt to I"
type textarea "x"
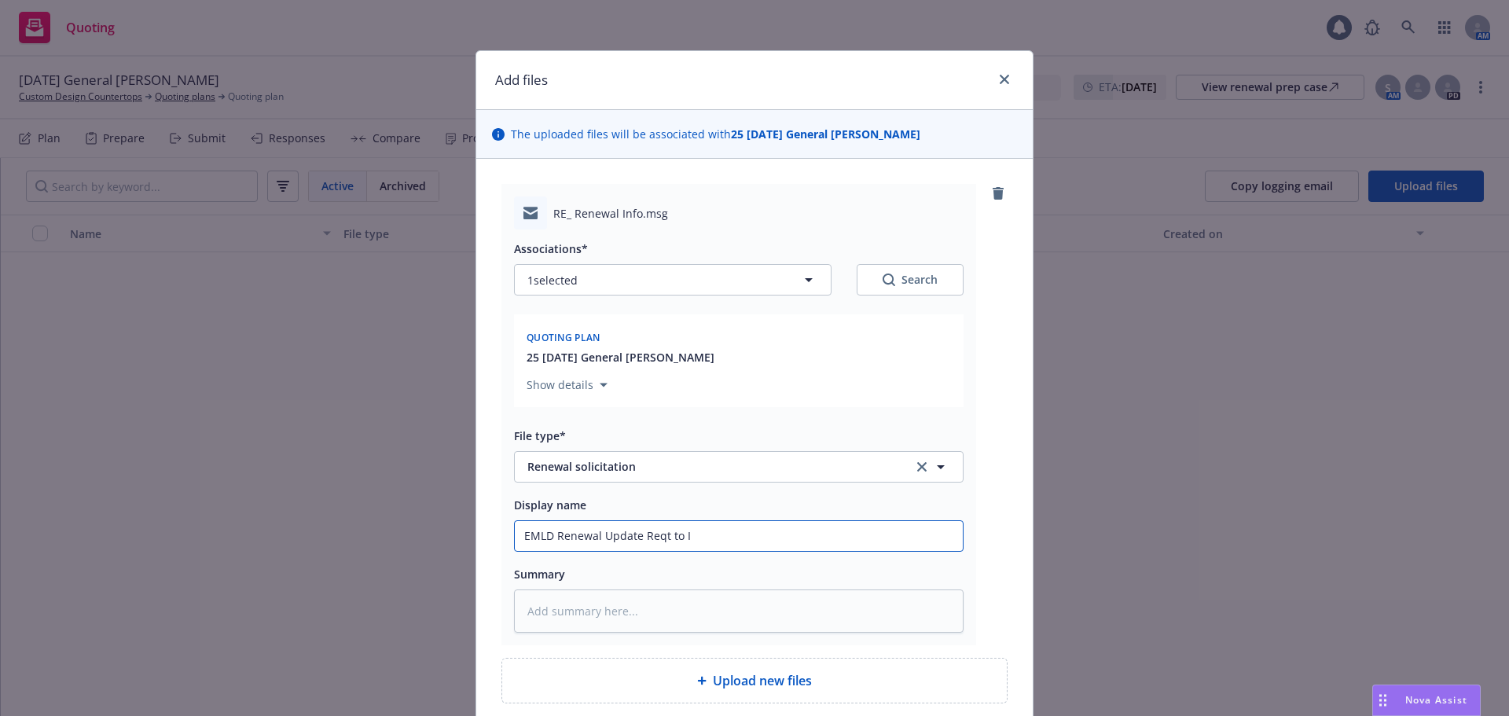
type input "EMLD Renewal Update Reqt to In"
type textarea "x"
type input "EMLD Renewal Update Reqt to Ins"
type textarea "x"
type input "EMLD Renewal Update Reqt to Insd"
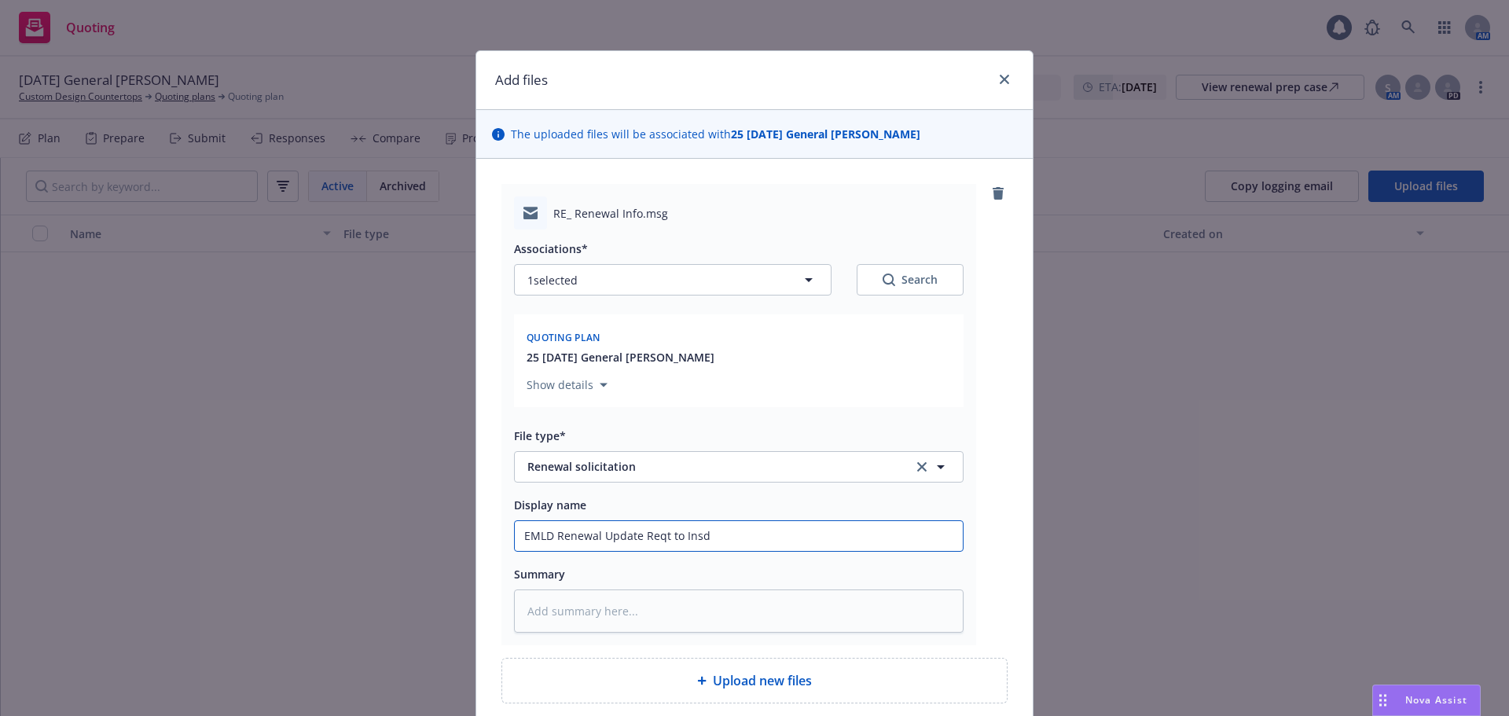
type textarea "x"
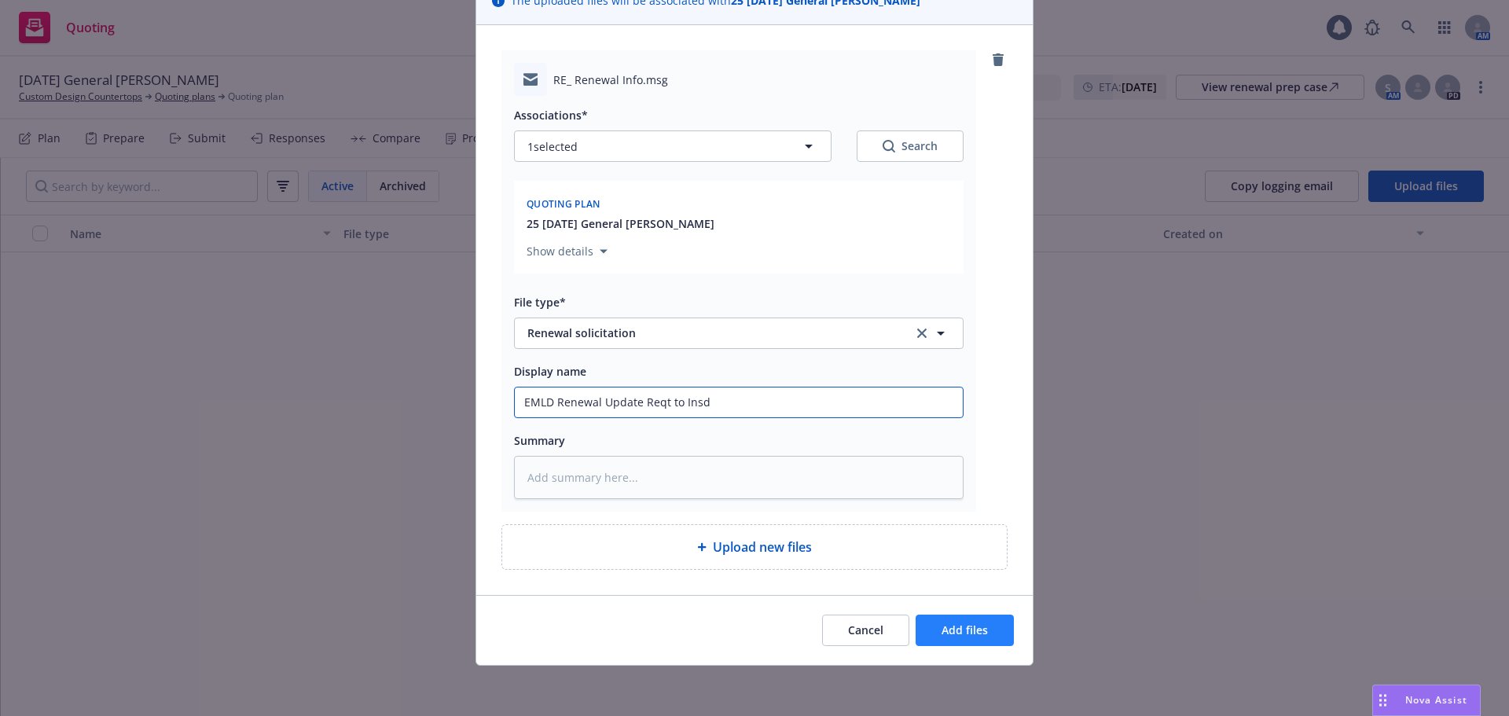
type input "EMLD Renewal Update Reqt to Insd"
click at [960, 625] on span "Add files" at bounding box center [965, 629] width 46 height 15
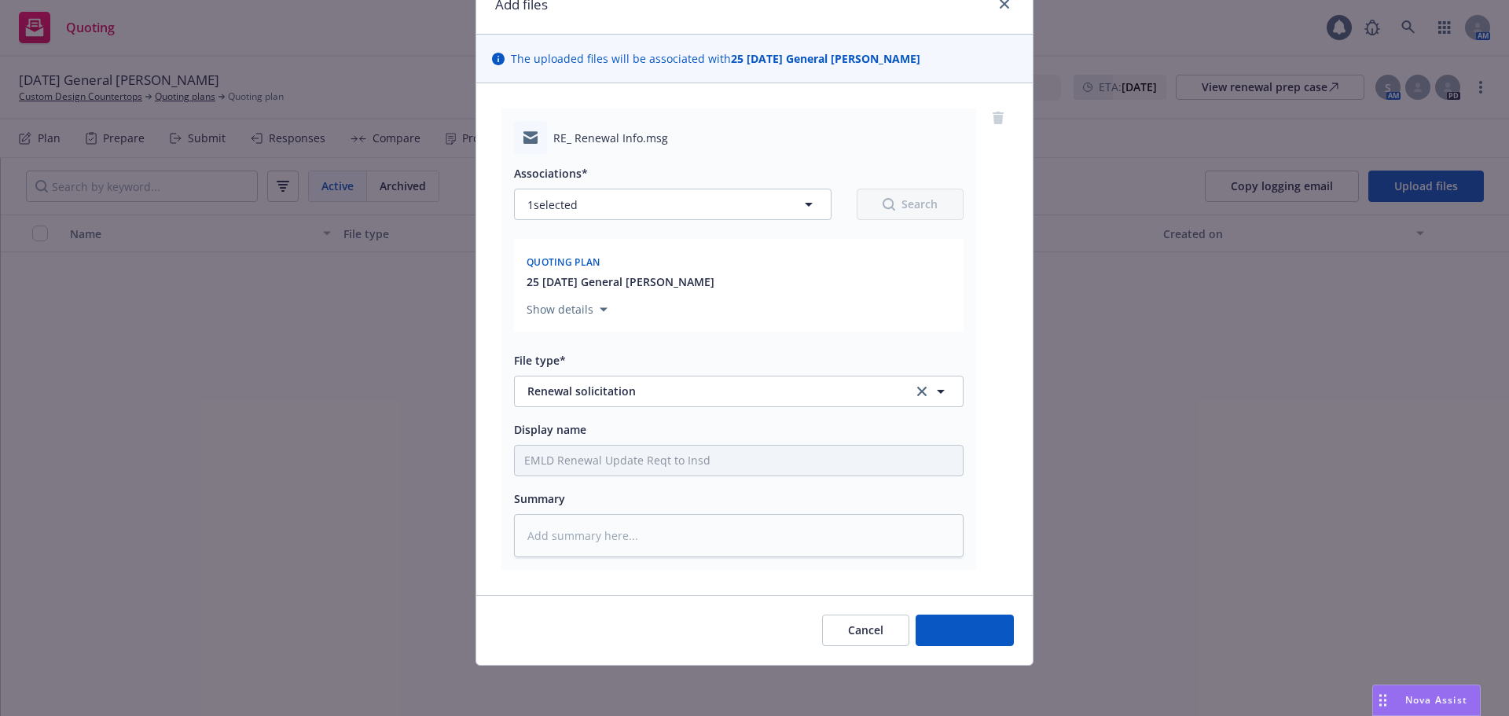
scroll to position [75, 0]
type textarea "x"
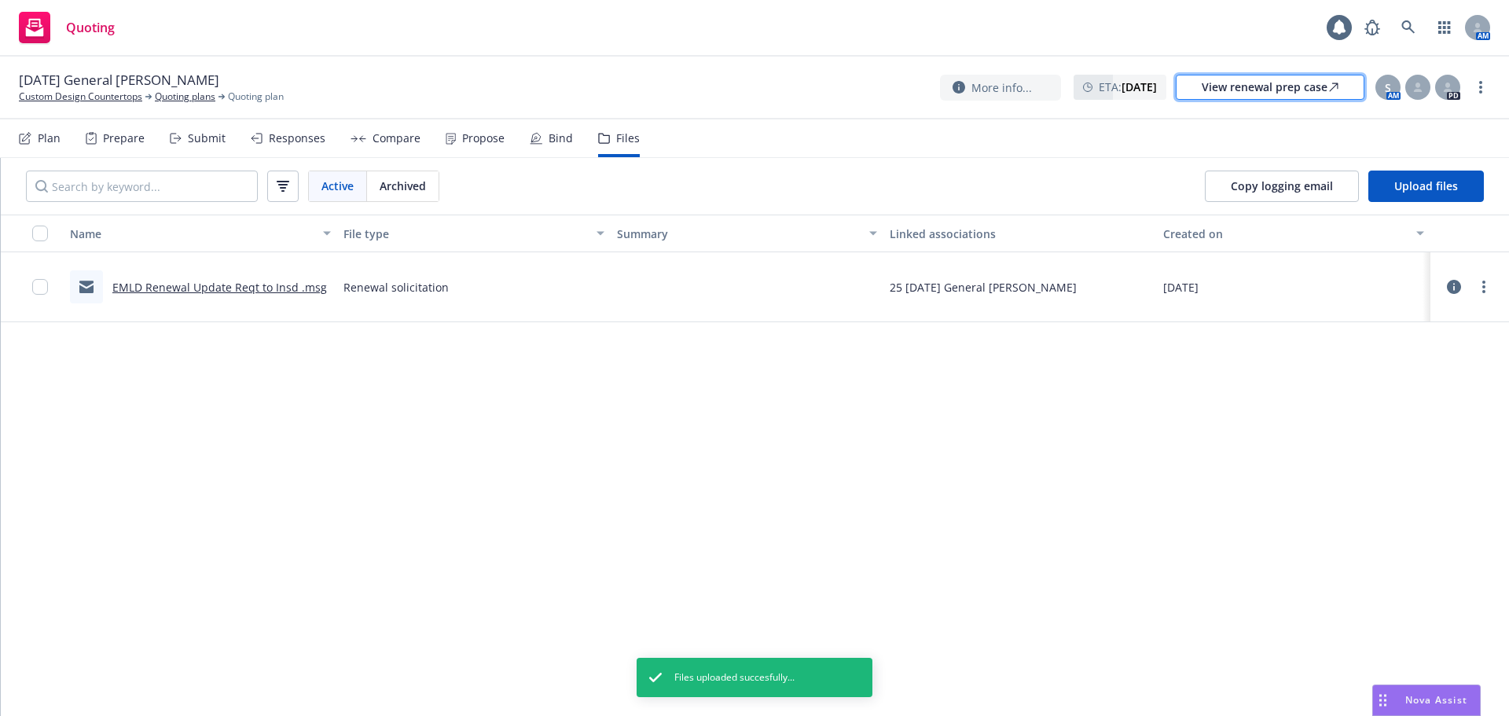
click at [1226, 87] on div "View renewal prep case" at bounding box center [1270, 87] width 137 height 24
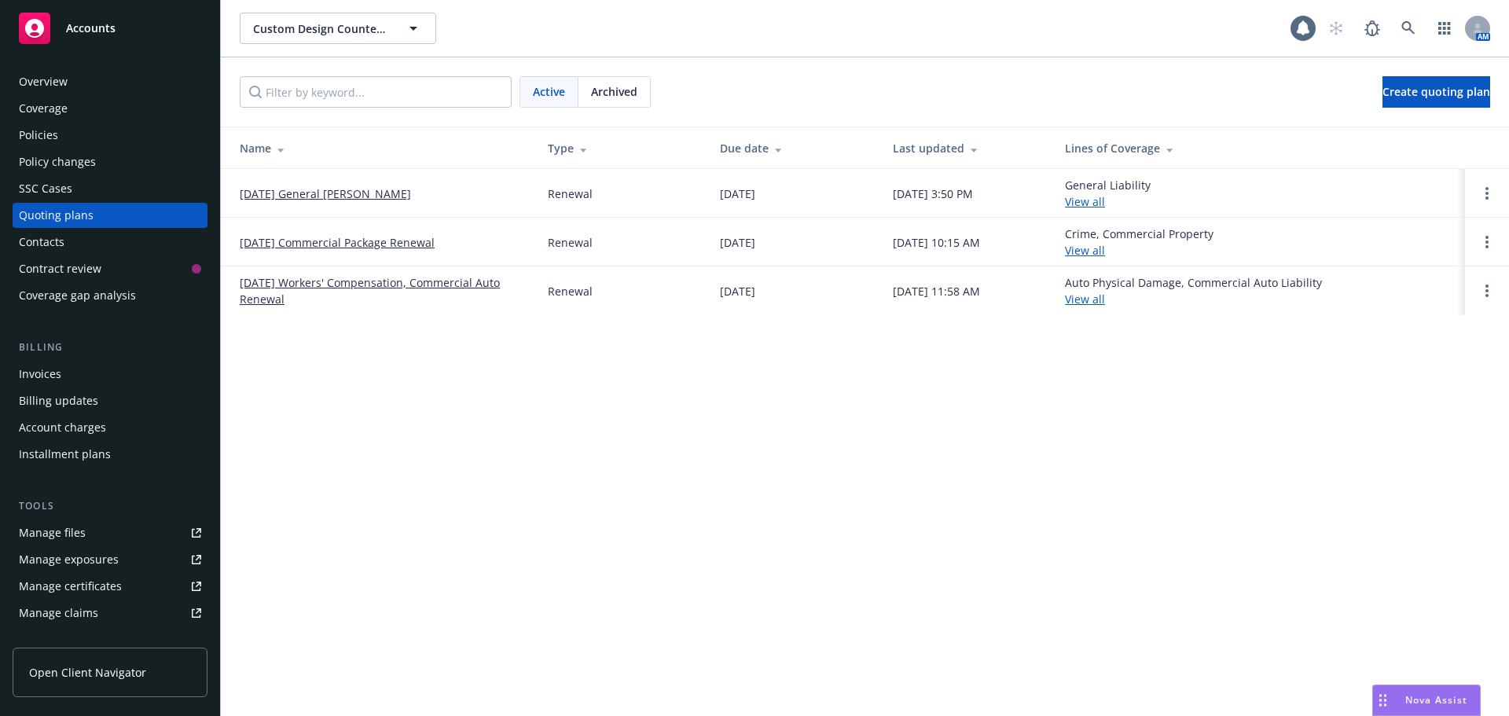
click at [46, 134] on div "Policies" at bounding box center [38, 135] width 39 height 25
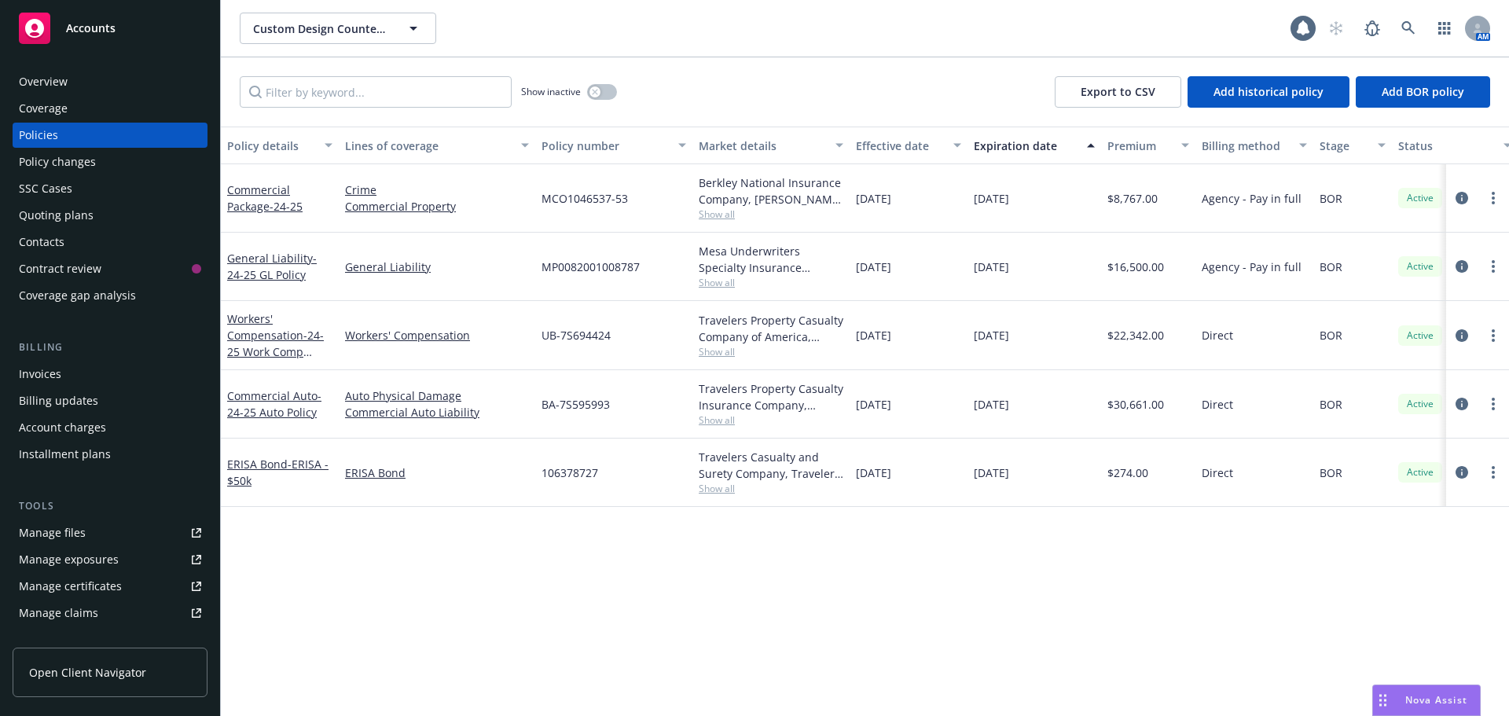
click at [263, 198] on div "Commercial Package - 24-25" at bounding box center [279, 198] width 105 height 33
click at [256, 189] on link "Commercial Package - 24-25" at bounding box center [264, 197] width 75 height 31
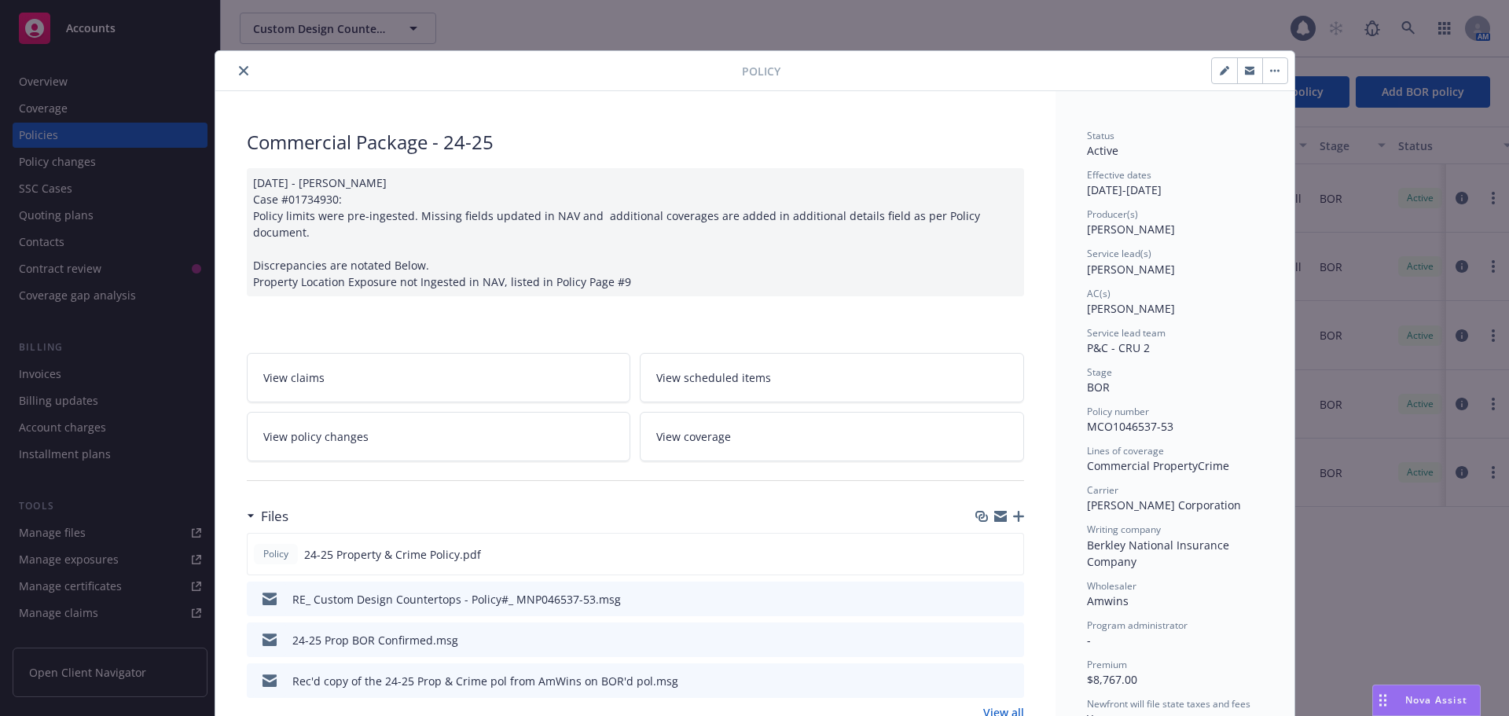
click at [239, 67] on icon "close" at bounding box center [243, 70] width 9 height 9
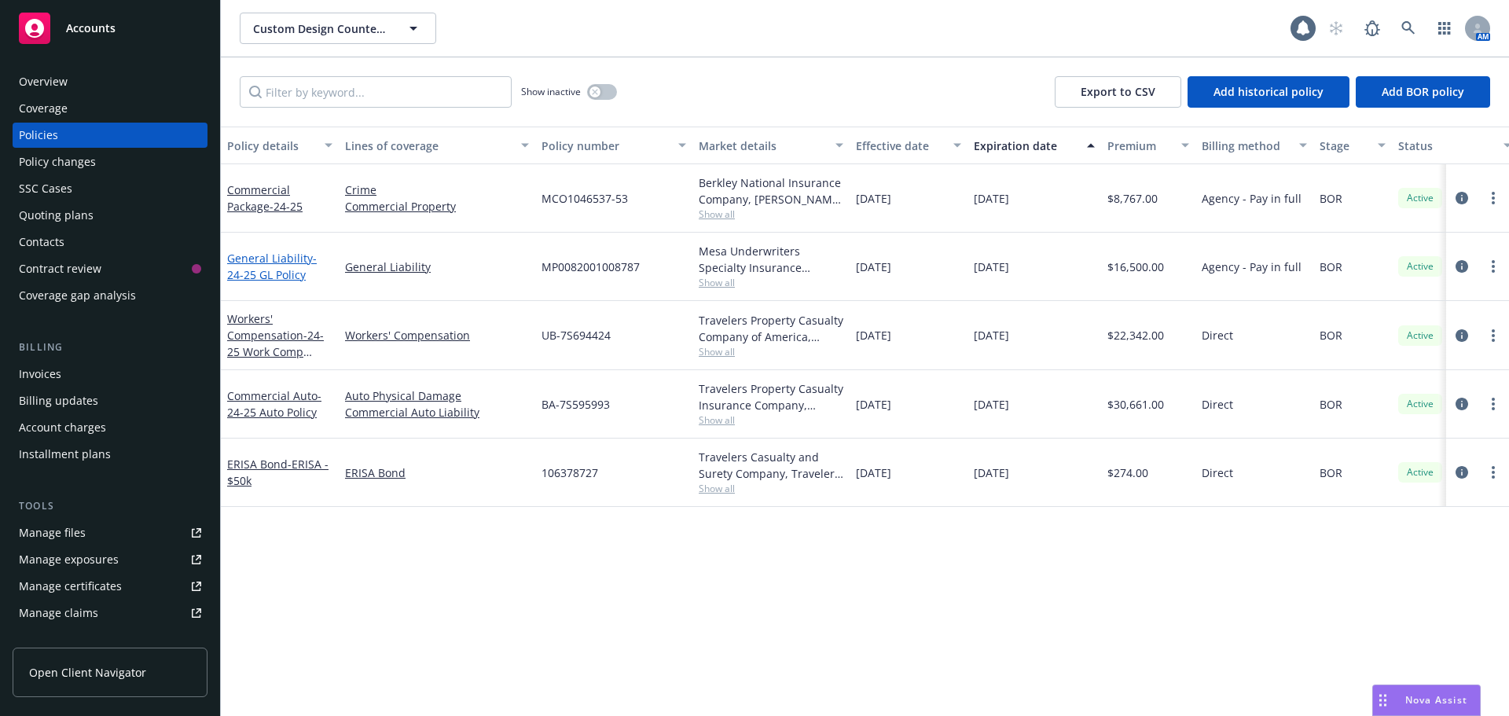
click at [278, 268] on span "- 24-25 GL Policy" at bounding box center [272, 266] width 90 height 31
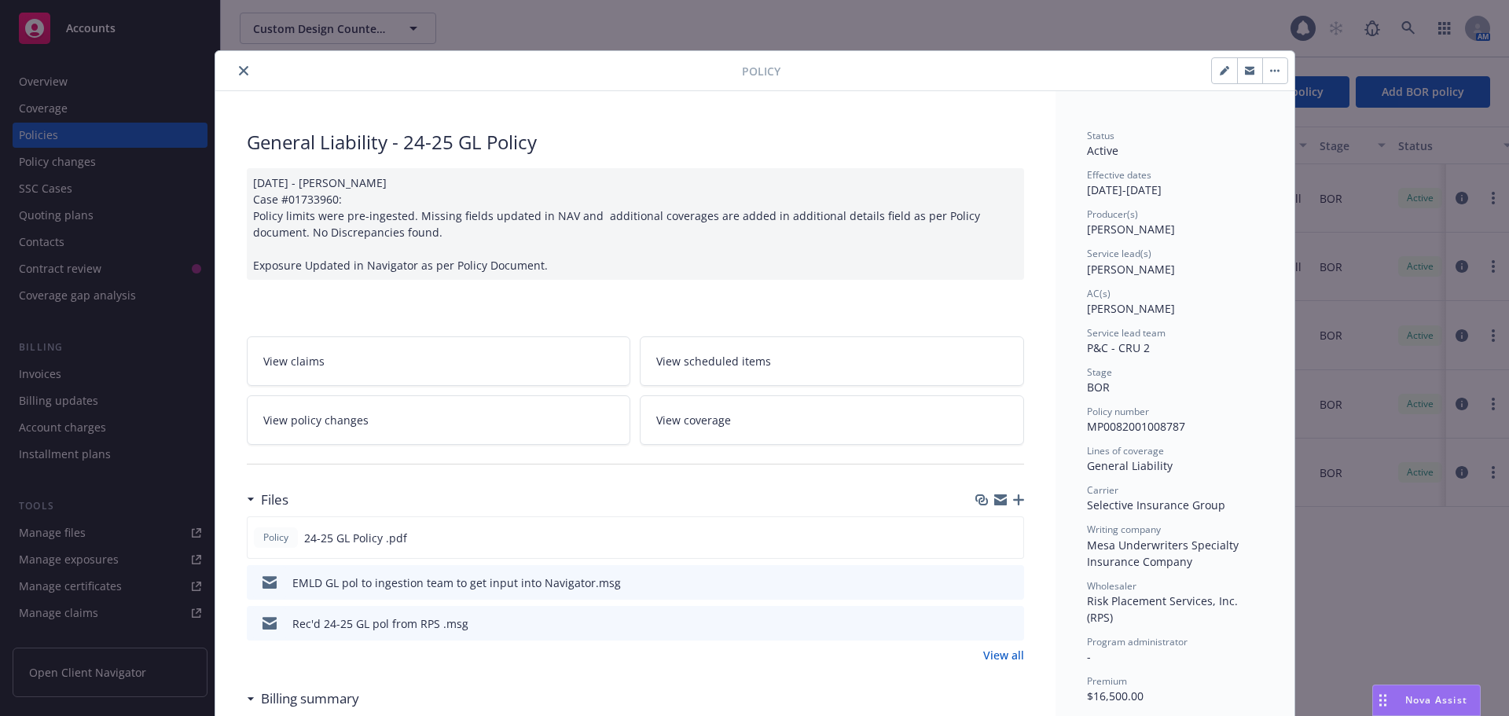
click at [234, 74] on button "close" at bounding box center [243, 70] width 19 height 19
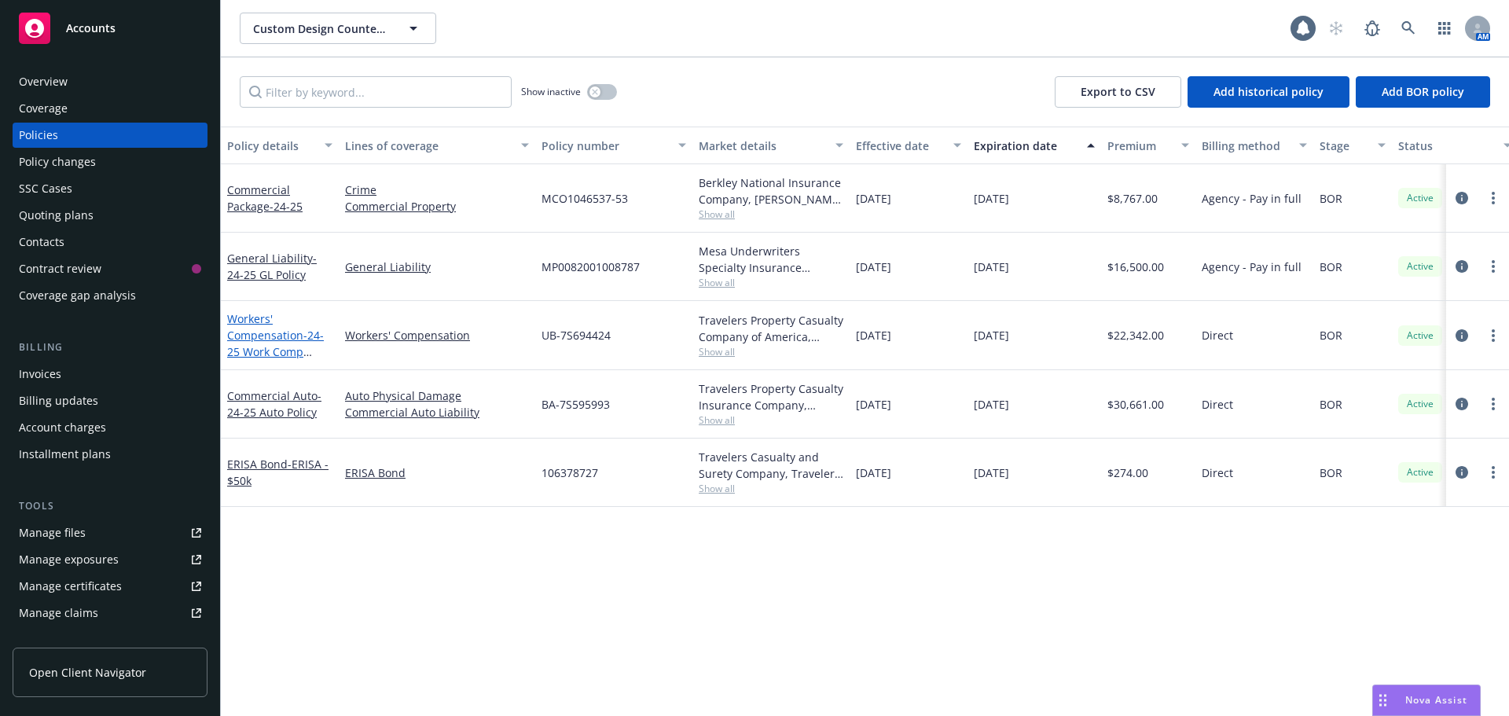
click at [256, 329] on link "Workers' Compensation - 24-25 Work Comp Policy" at bounding box center [275, 343] width 97 height 64
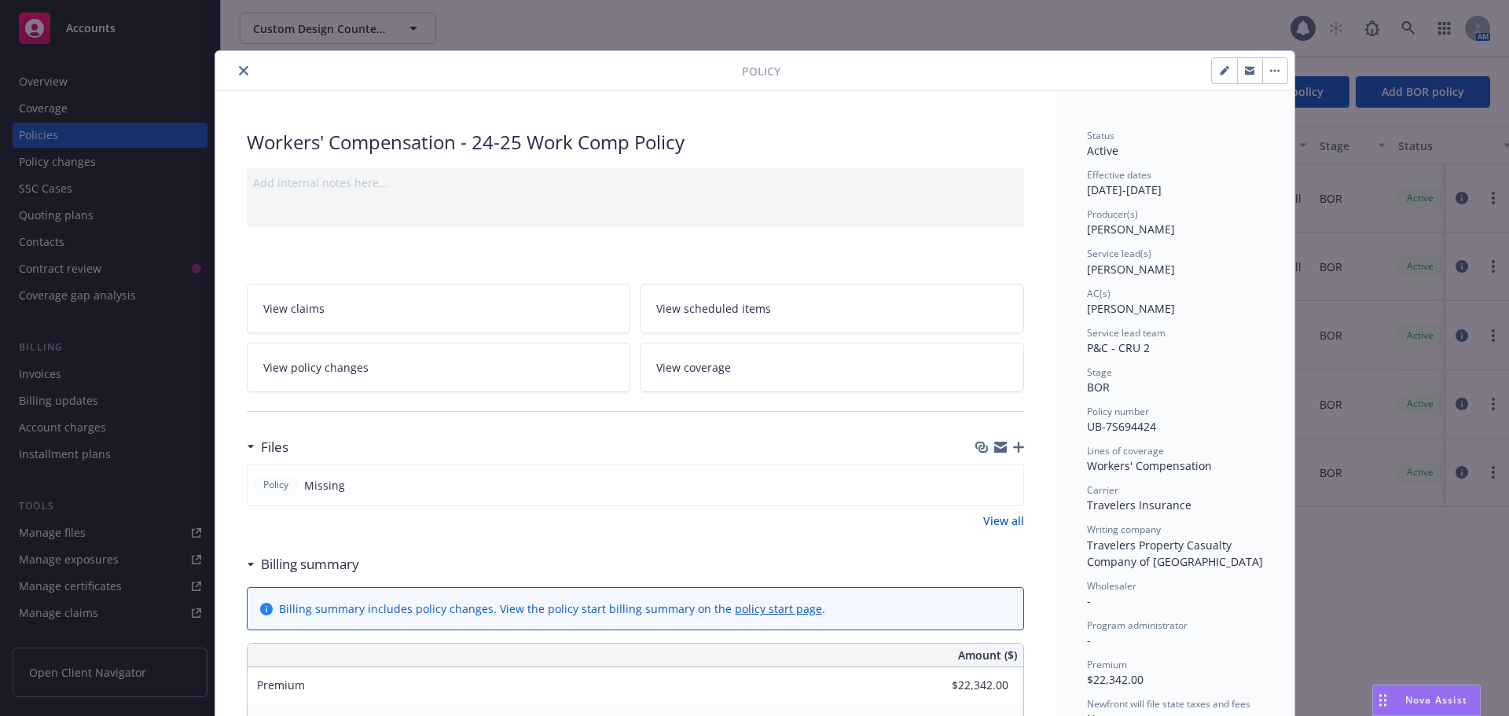
click at [234, 66] on button "close" at bounding box center [243, 70] width 19 height 19
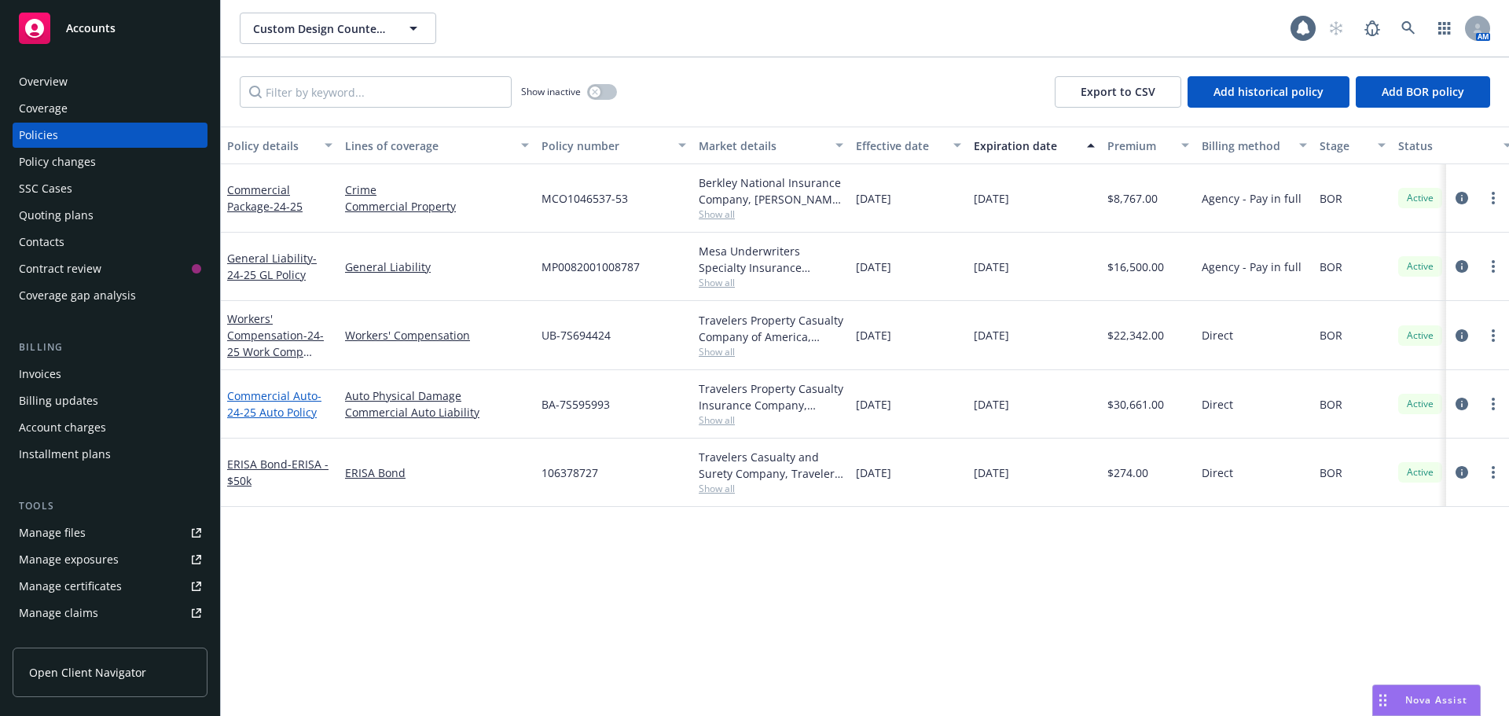
click at [272, 401] on link "Commercial Auto - 24-25 Auto Policy" at bounding box center [274, 403] width 94 height 31
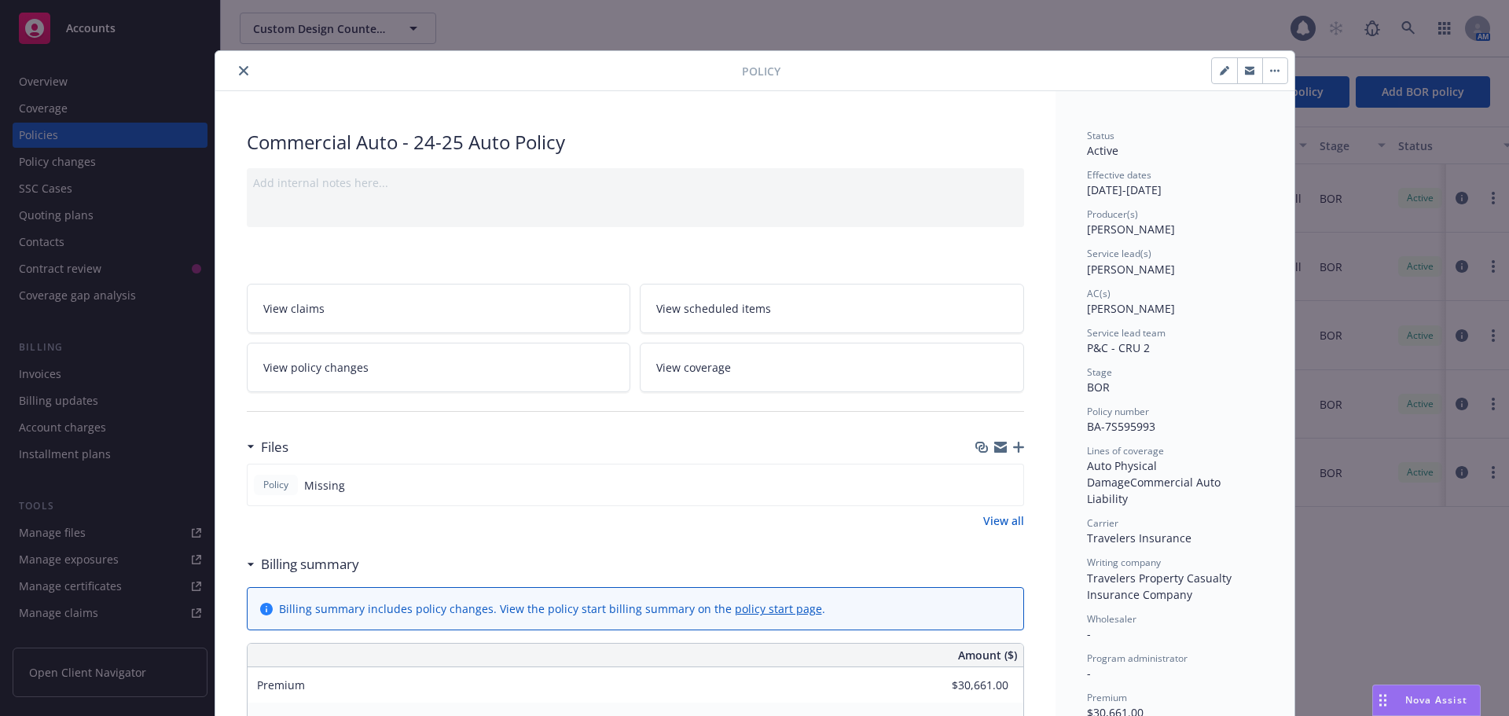
click at [239, 72] on icon "close" at bounding box center [243, 70] width 9 height 9
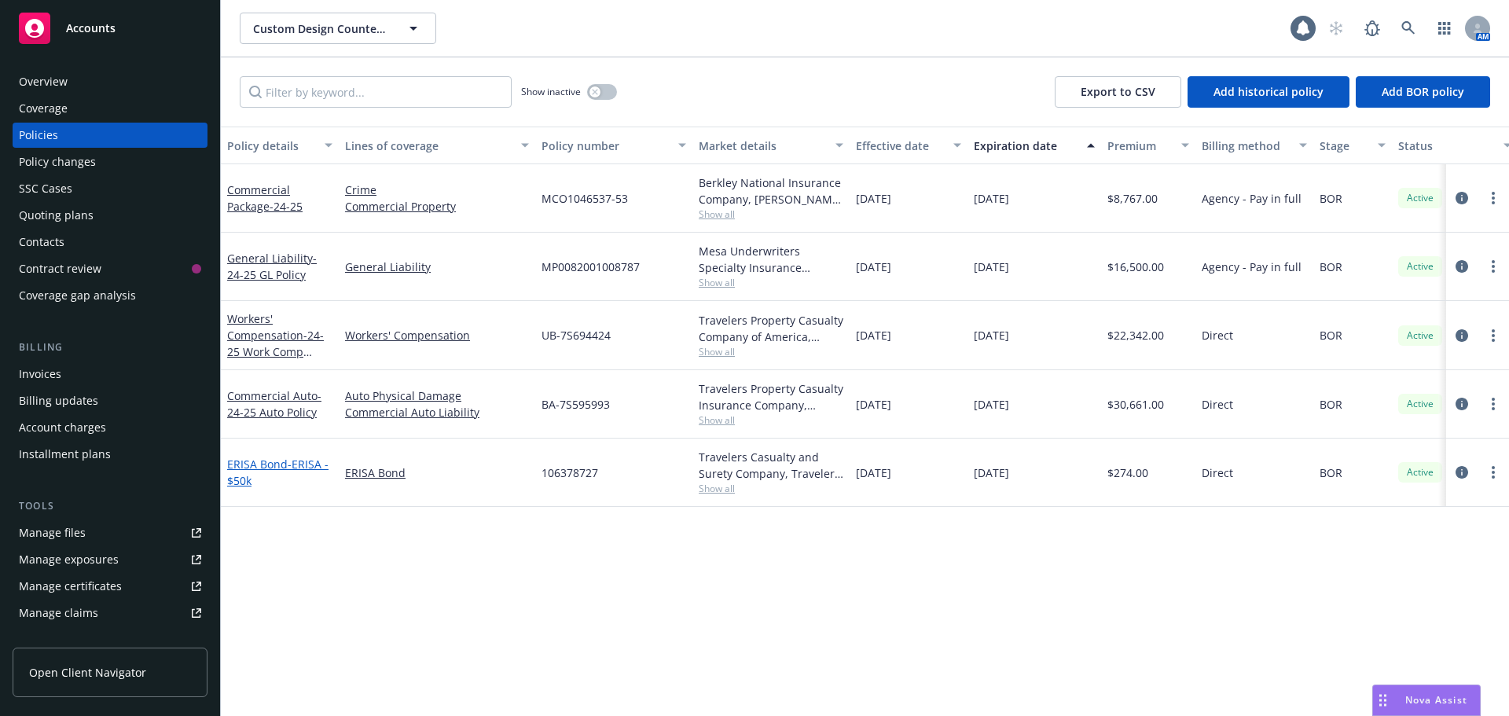
click at [248, 466] on link "ERISA Bond - ERISA - $50k" at bounding box center [277, 472] width 101 height 31
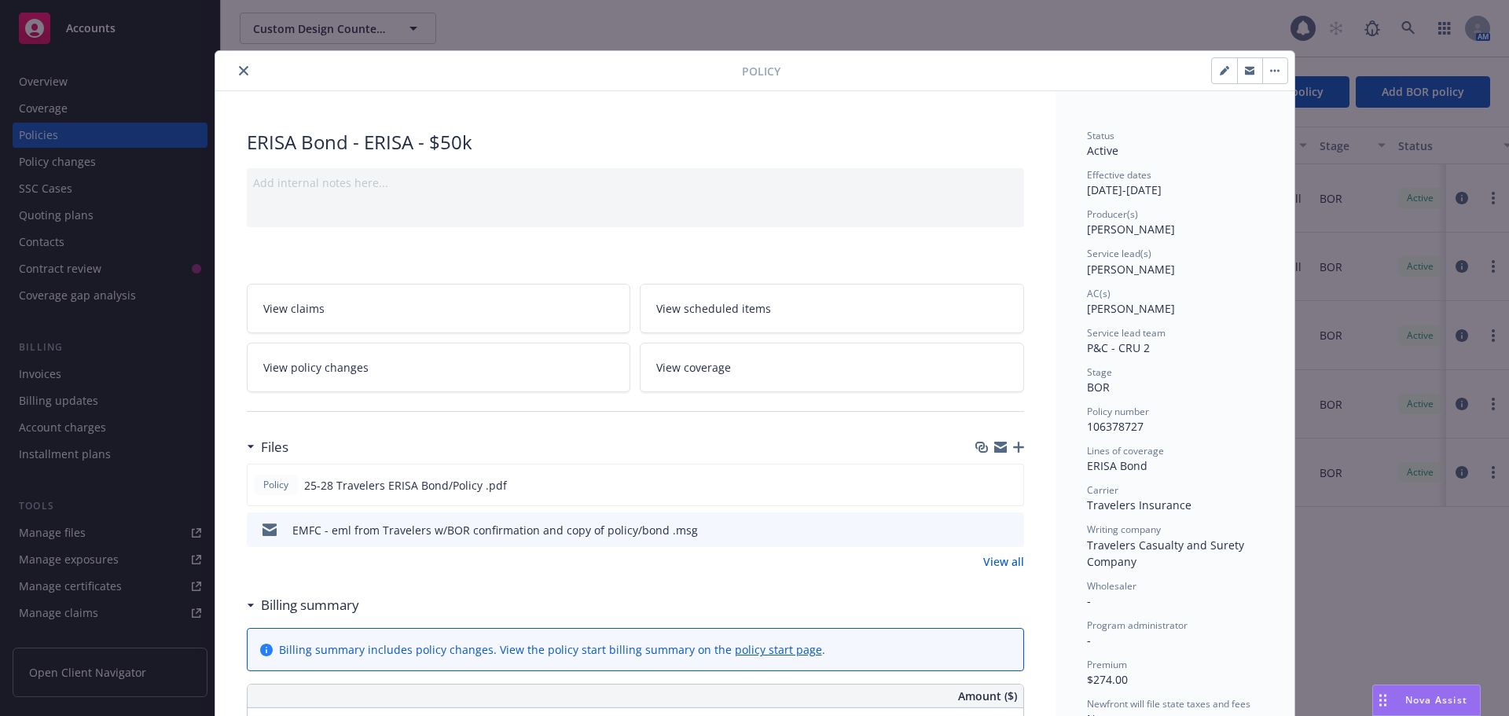
click at [241, 80] on div "Policy" at bounding box center [754, 71] width 1079 height 40
click at [239, 71] on icon "close" at bounding box center [243, 70] width 9 height 9
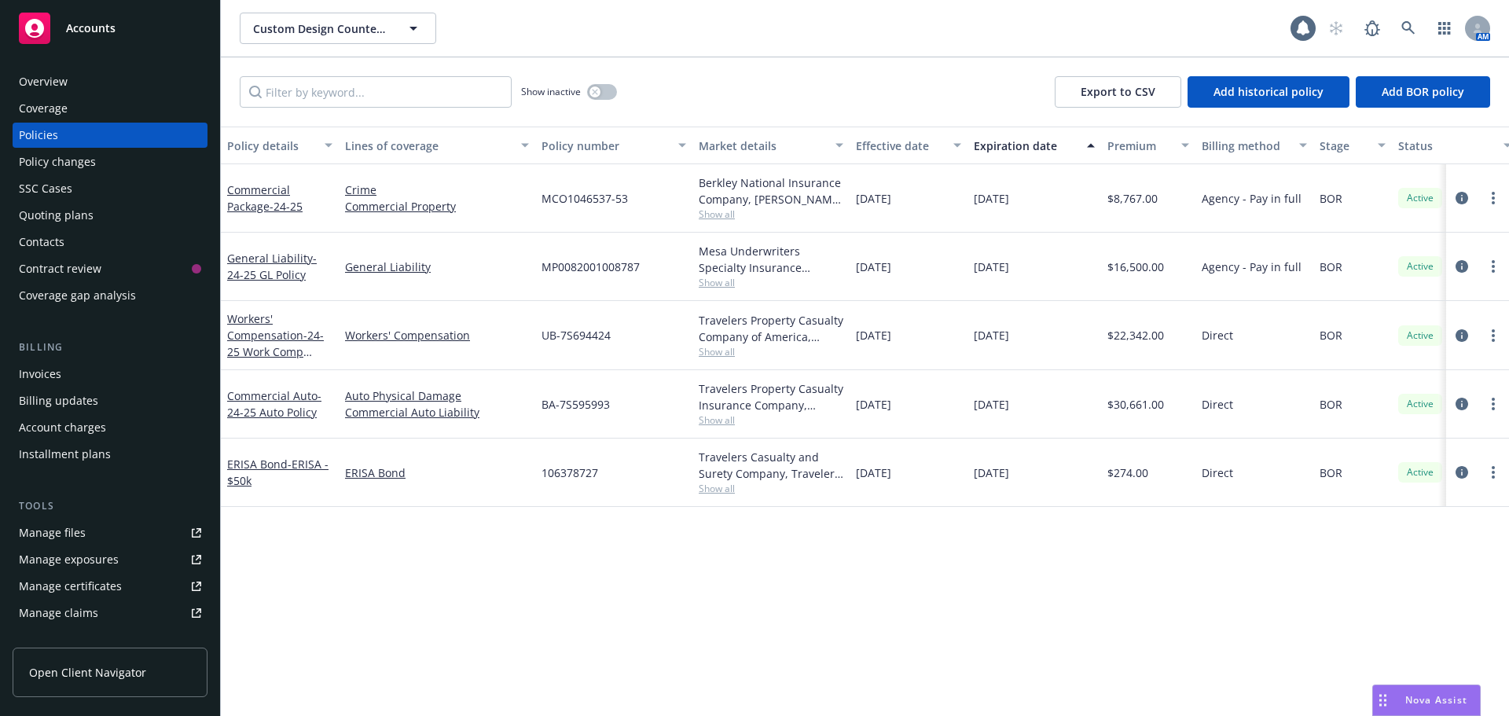
click at [91, 211] on div "Quoting plans" at bounding box center [110, 215] width 182 height 25
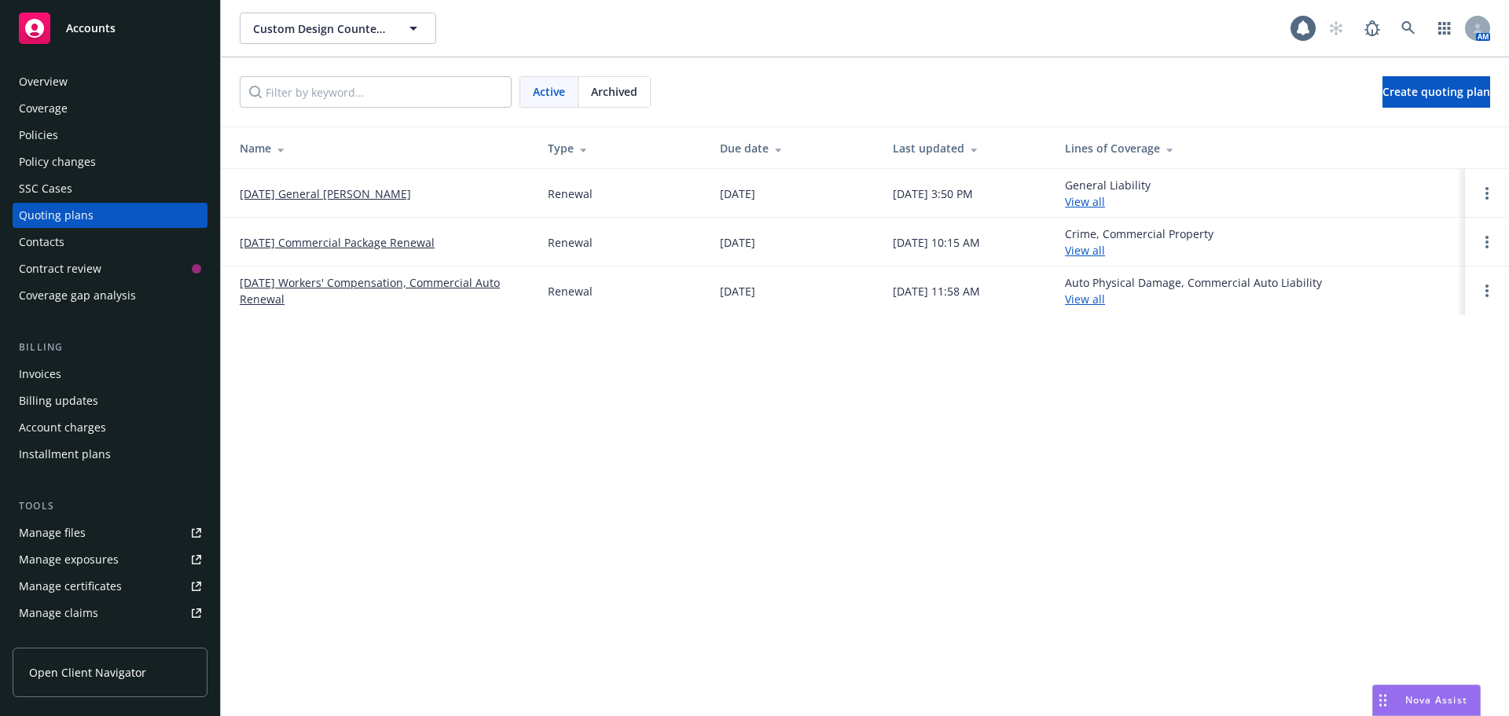
click at [302, 244] on link "[DATE] Commercial Package Renewal" at bounding box center [337, 242] width 195 height 17
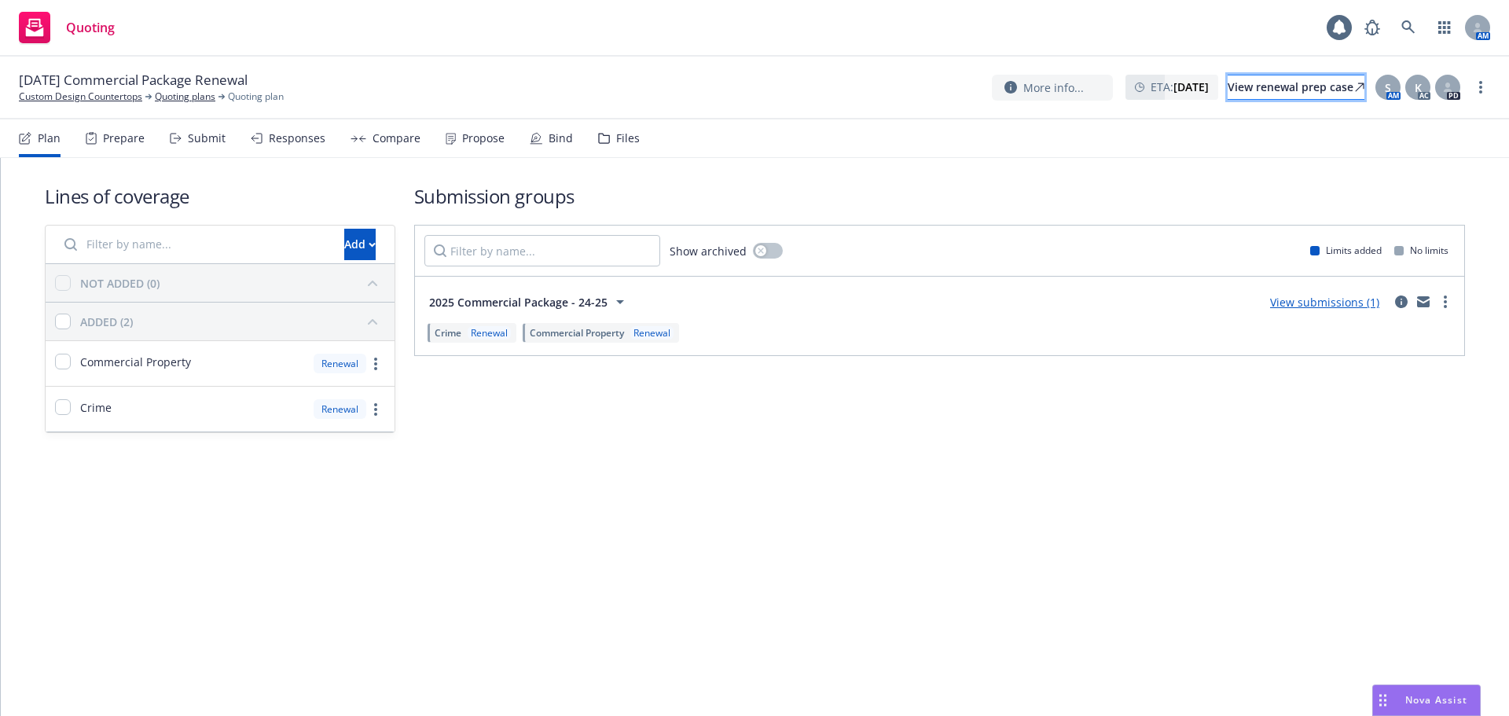
click at [1298, 90] on div "View renewal prep case" at bounding box center [1296, 87] width 137 height 24
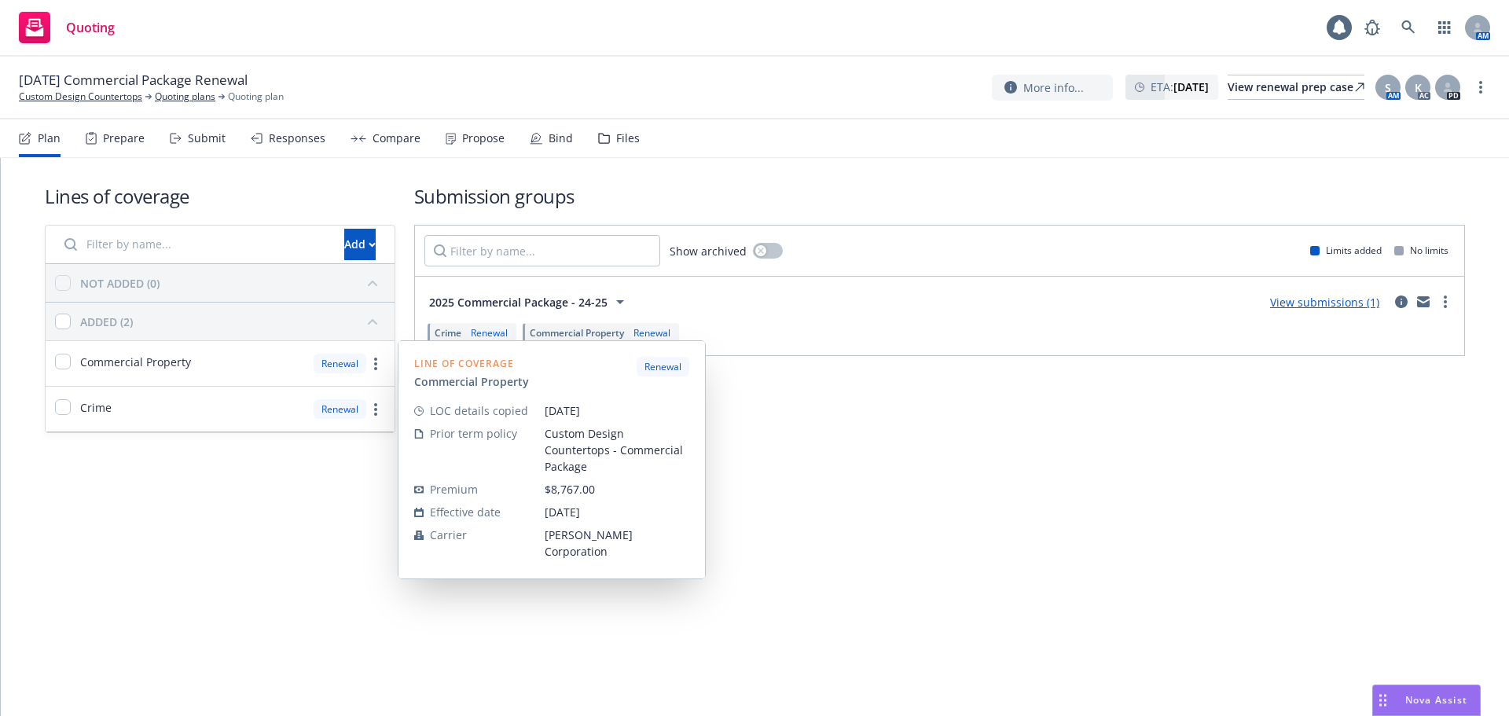
click at [327, 513] on div "Lines of coverage Add NOT ADDED (0) ADDED (2) Commercial Property Renewal Line …" at bounding box center [755, 437] width 1508 height 558
